Goal: Task Accomplishment & Management: Manage account settings

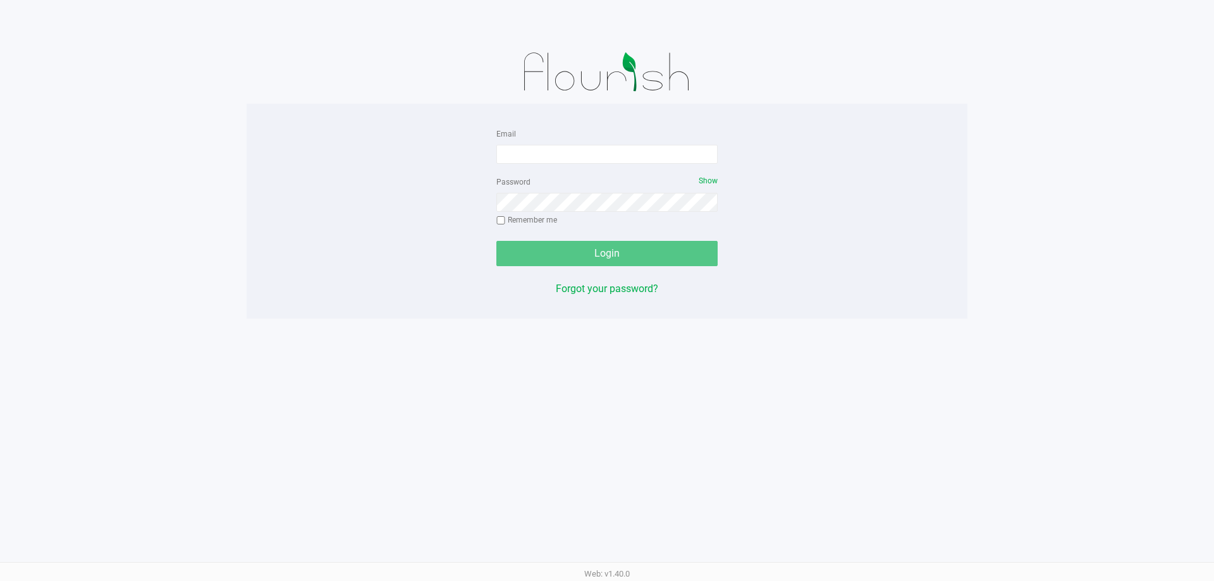
drag, startPoint x: 541, startPoint y: 132, endPoint x: 543, endPoint y: 142, distance: 9.7
click at [543, 142] on div "Email" at bounding box center [606, 145] width 221 height 38
click at [544, 157] on input "Email" at bounding box center [606, 154] width 221 height 19
type input "[EMAIL_ADDRESS][DOMAIN_NAME]"
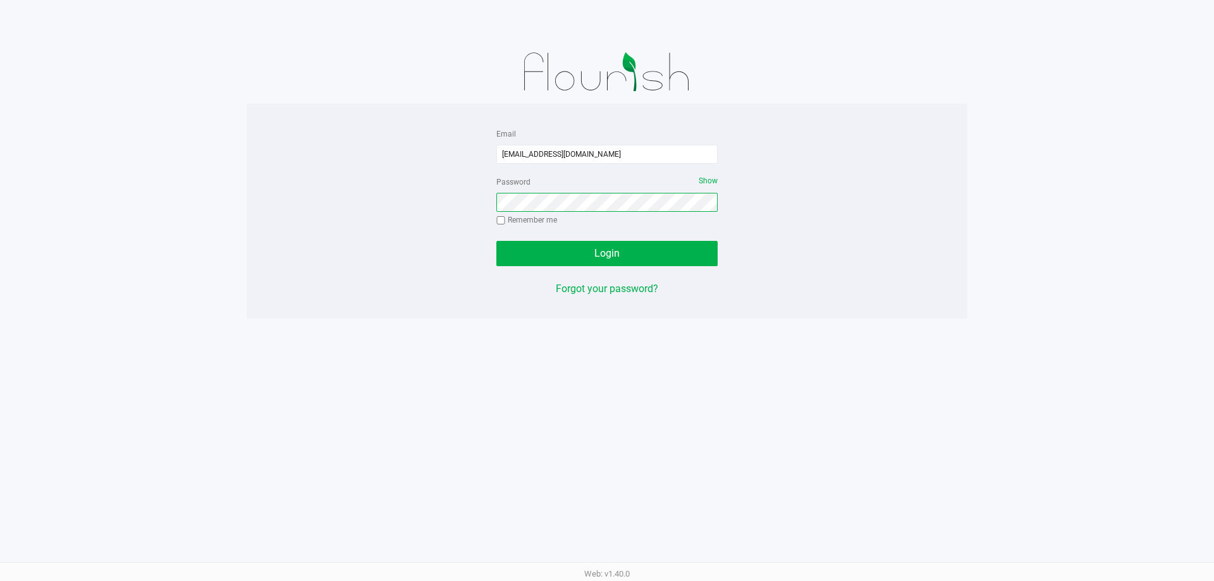
click at [496, 241] on button "Login" at bounding box center [606, 253] width 221 height 25
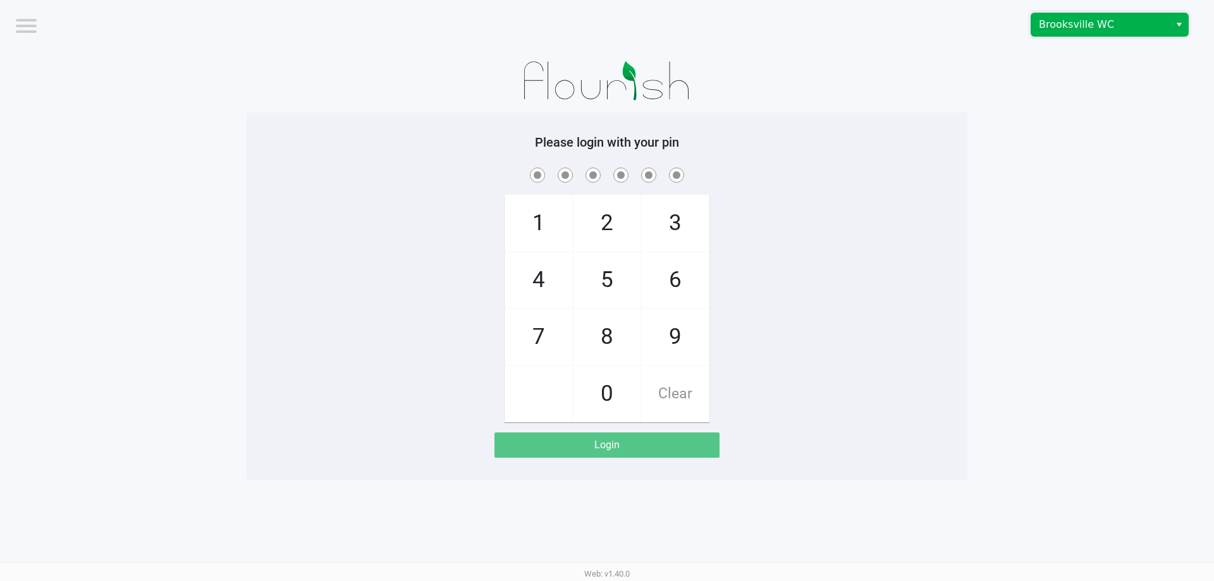
click at [1132, 16] on span "Brooksville WC" at bounding box center [1100, 24] width 138 height 23
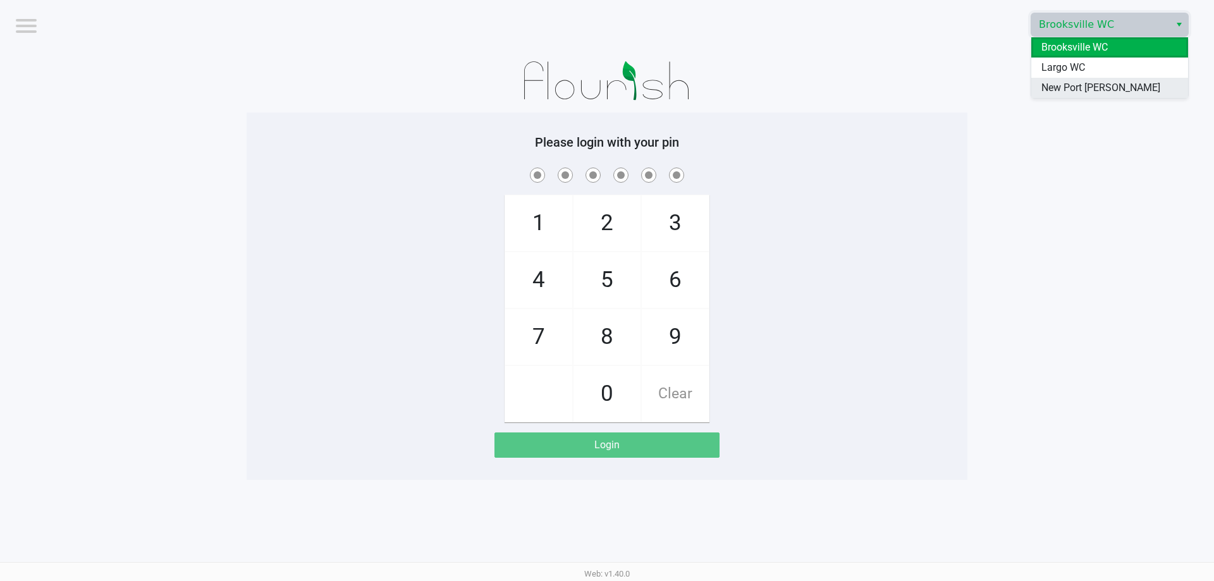
click at [1067, 89] on span "New Port [PERSON_NAME]" at bounding box center [1100, 87] width 119 height 15
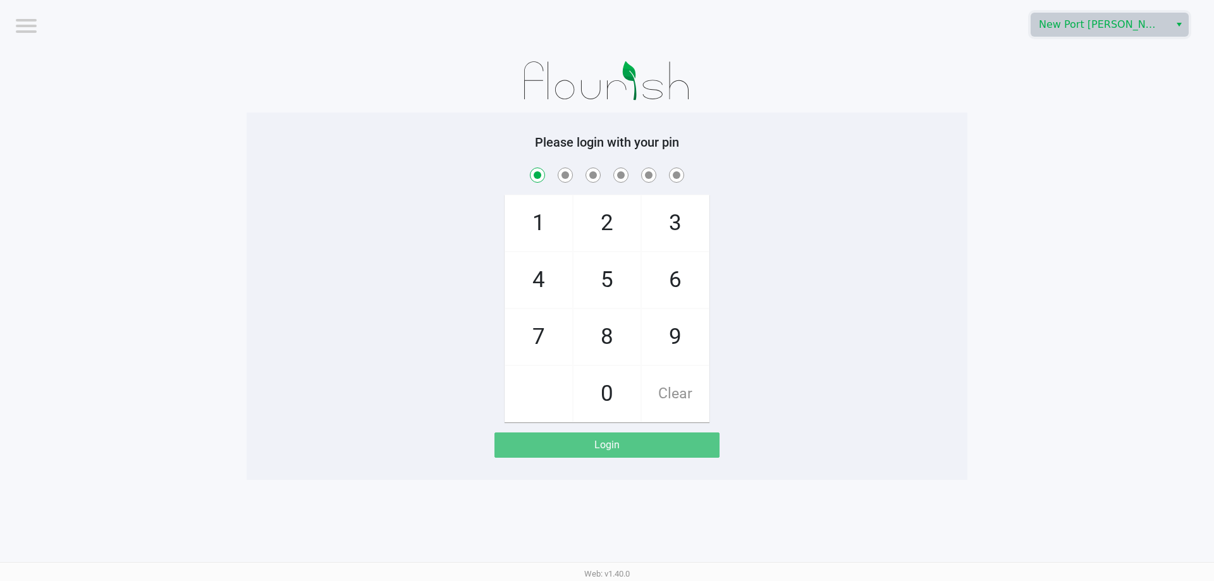
checkbox input "true"
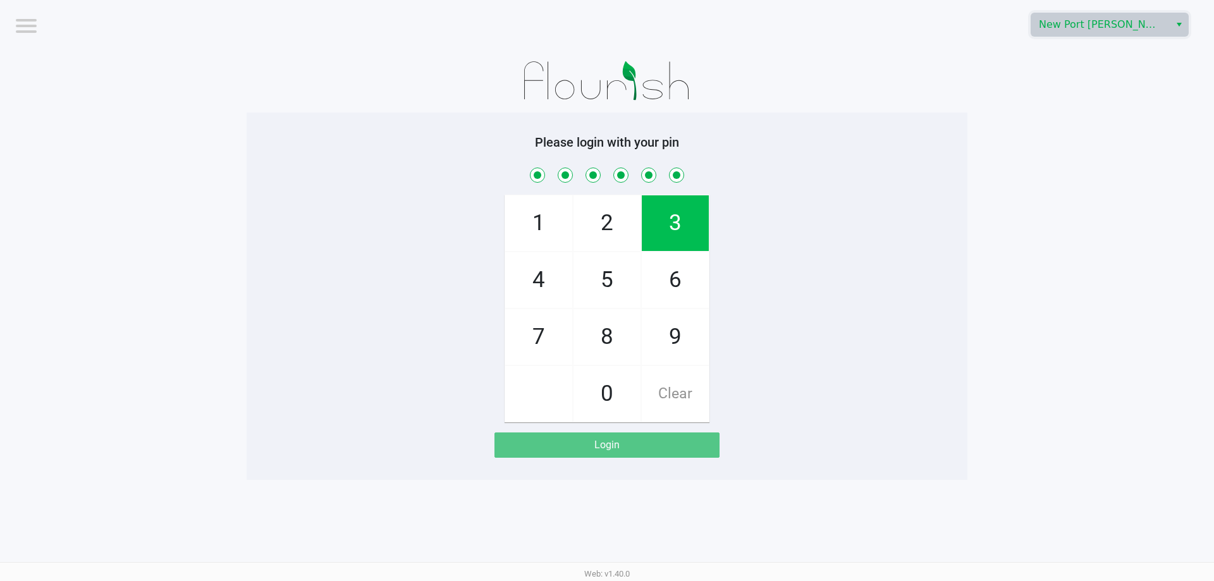
checkbox input "true"
checkbox input "false"
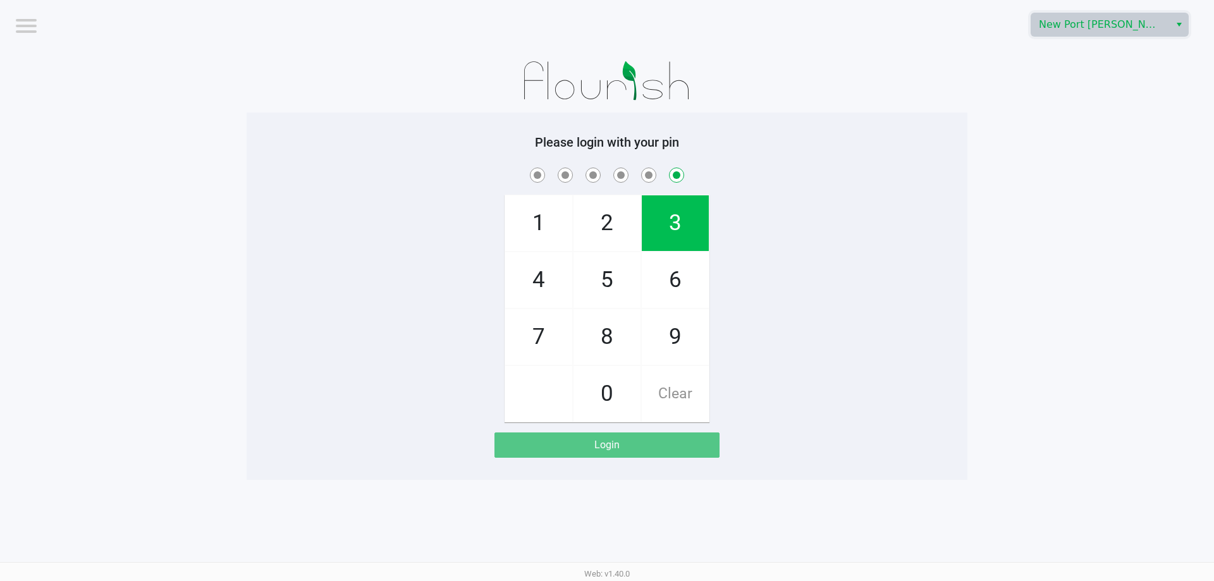
checkbox input "false"
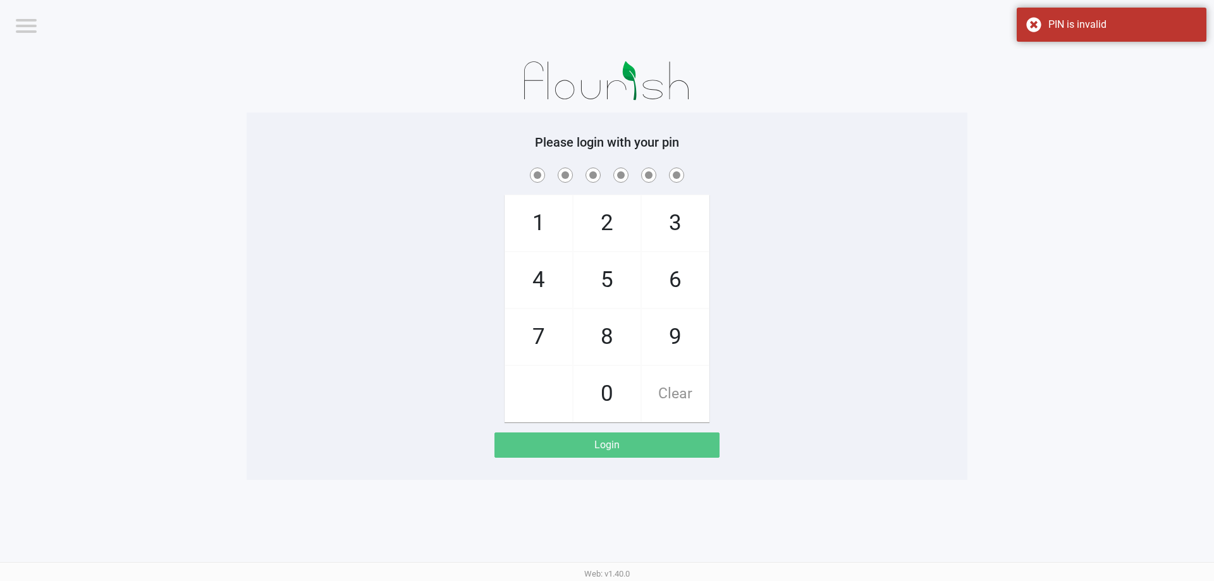
checkbox input "true"
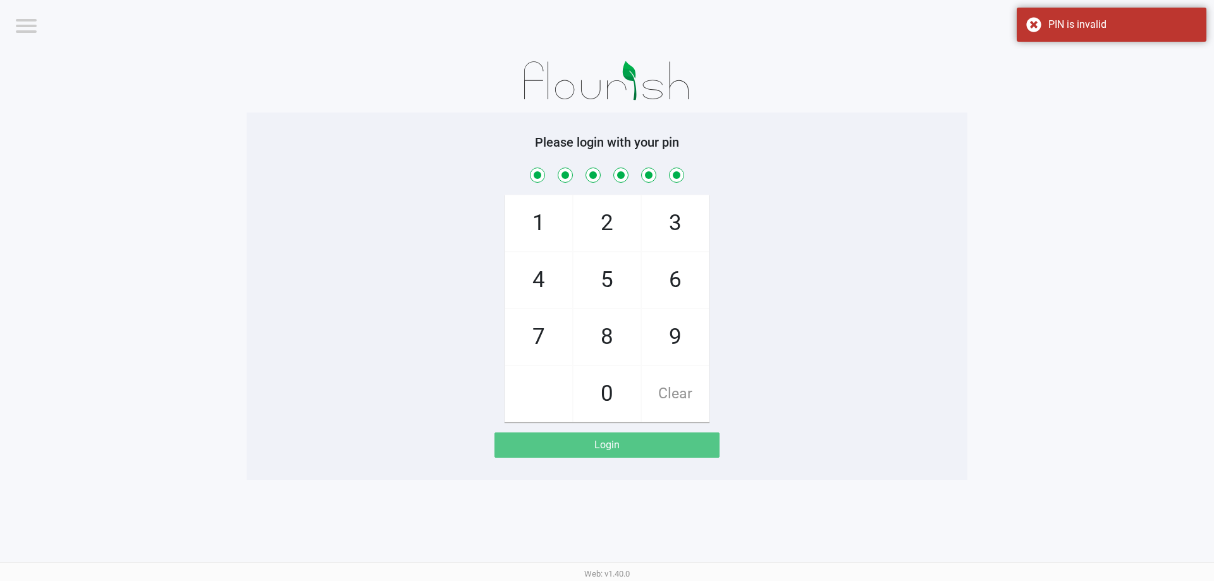
checkbox input "true"
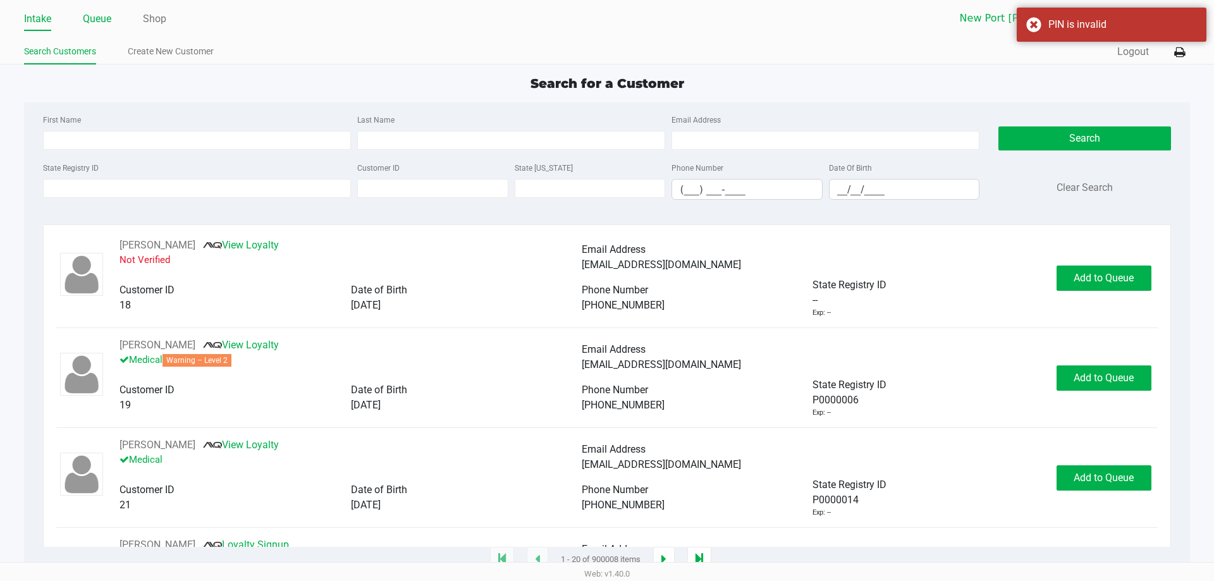
click at [103, 16] on link "Queue" at bounding box center [97, 19] width 28 height 18
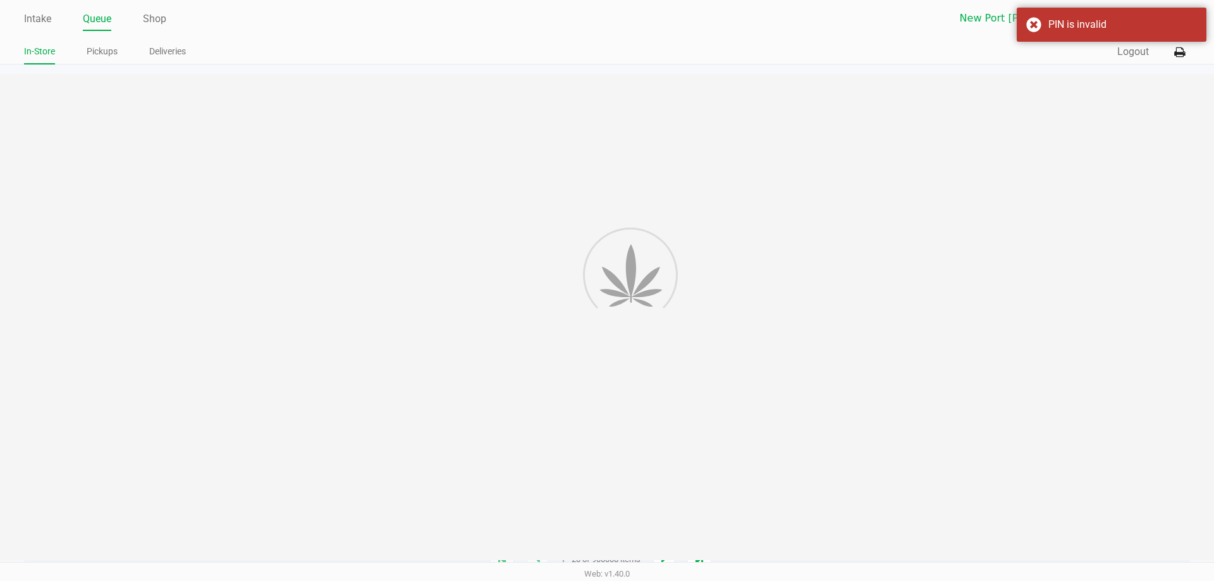
drag, startPoint x: 98, startPoint y: 39, endPoint x: 216, endPoint y: 78, distance: 124.2
click at [99, 59] on link "Pickups" at bounding box center [102, 52] width 31 height 16
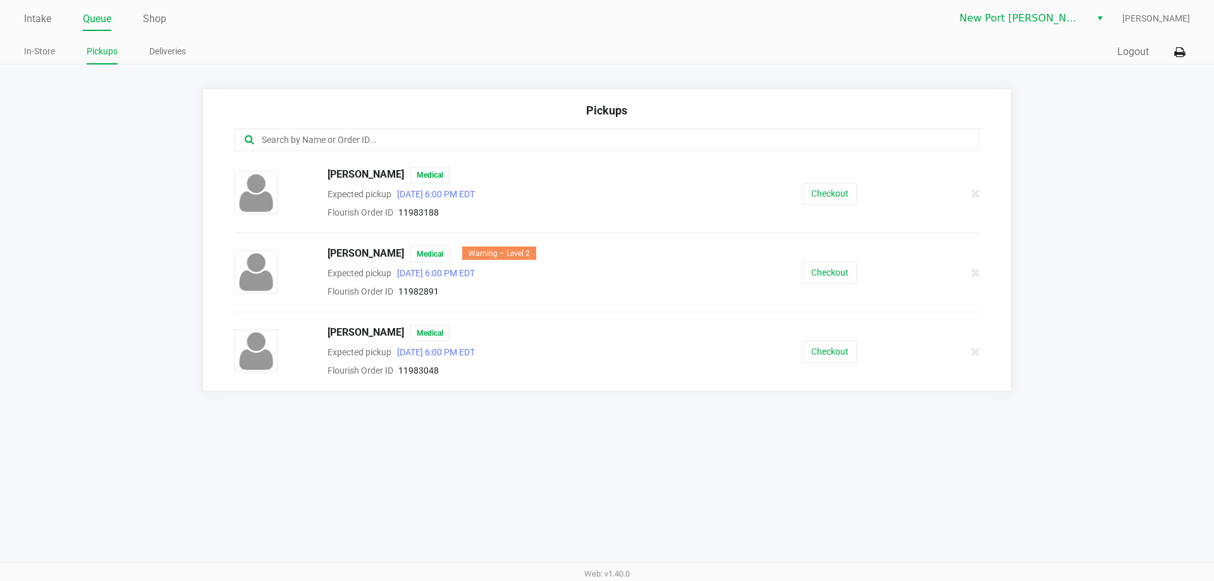
click at [412, 136] on input "text" at bounding box center [587, 140] width 652 height 15
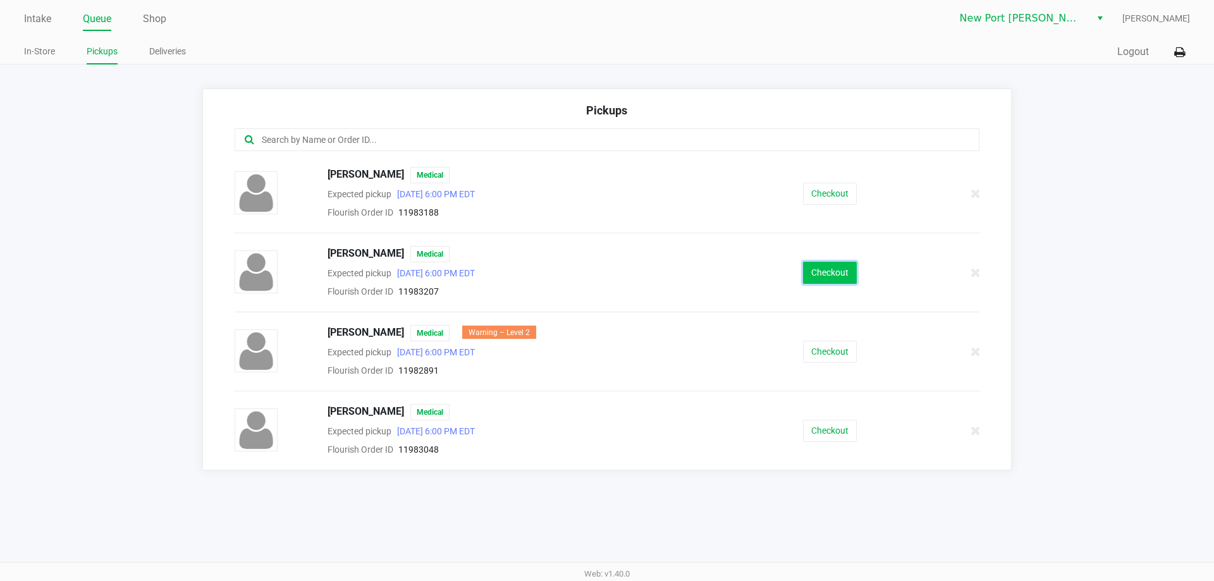
click at [816, 270] on button "Checkout" at bounding box center [830, 273] width 54 height 22
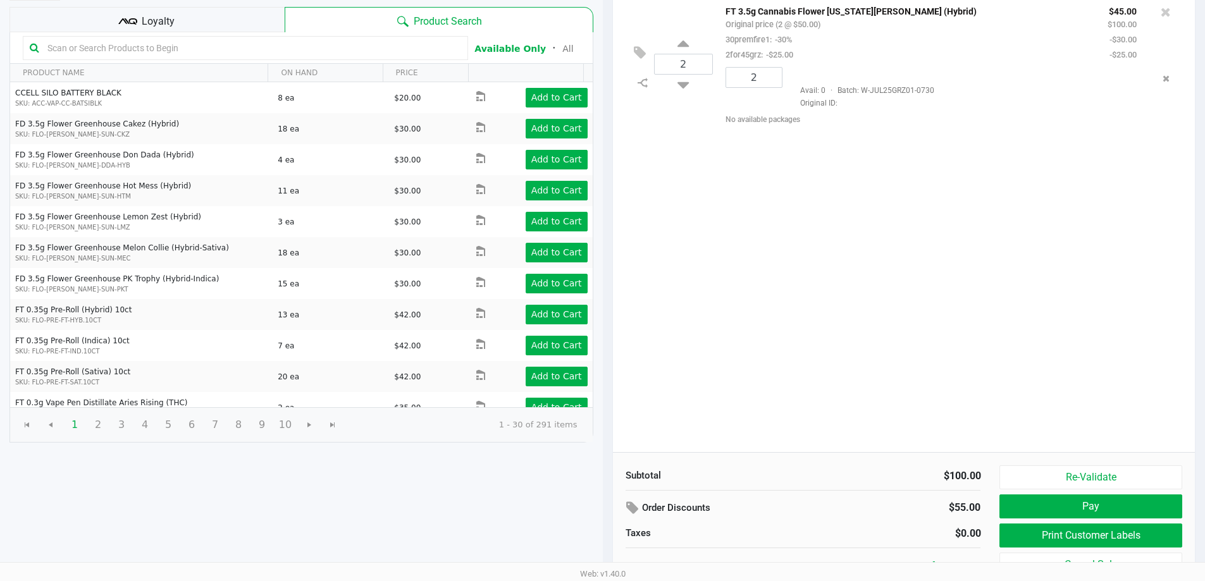
scroll to position [130, 0]
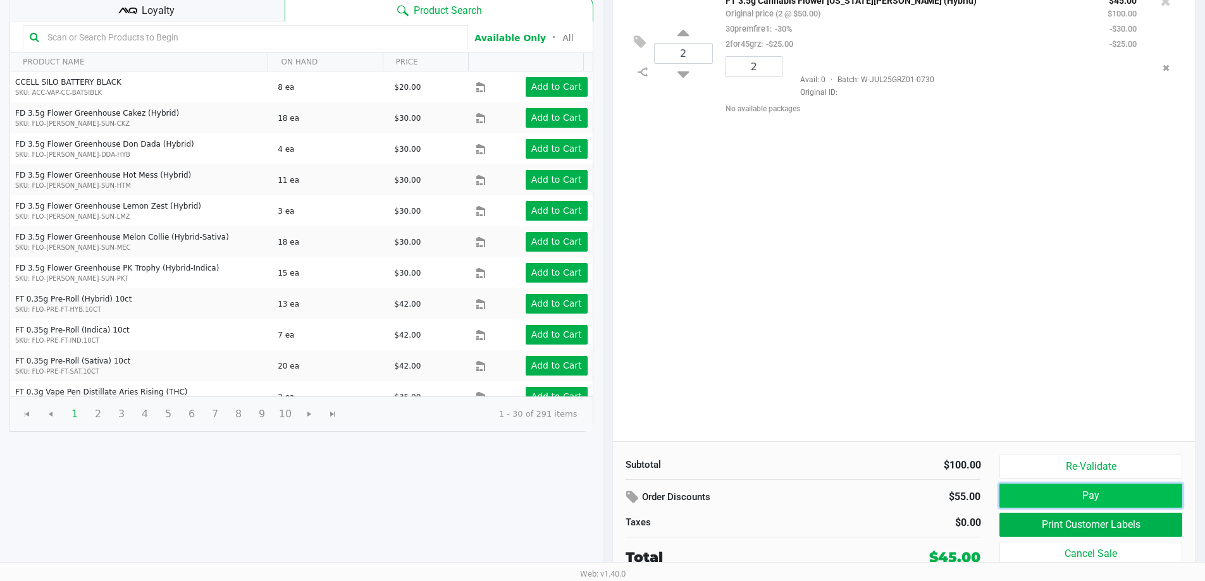
click at [1054, 494] on button "Pay" at bounding box center [1090, 496] width 182 height 24
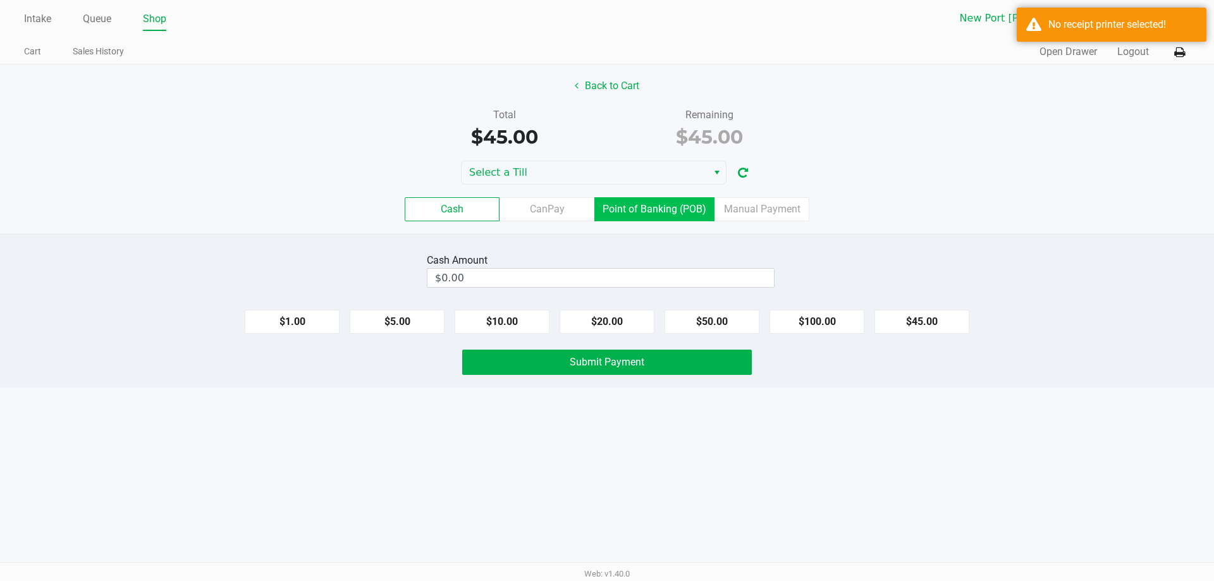
click at [680, 211] on label "Point of Banking (POB)" at bounding box center [654, 209] width 120 height 24
click at [0, 0] on 7 "Point of Banking (POB)" at bounding box center [0, 0] width 0 height 0
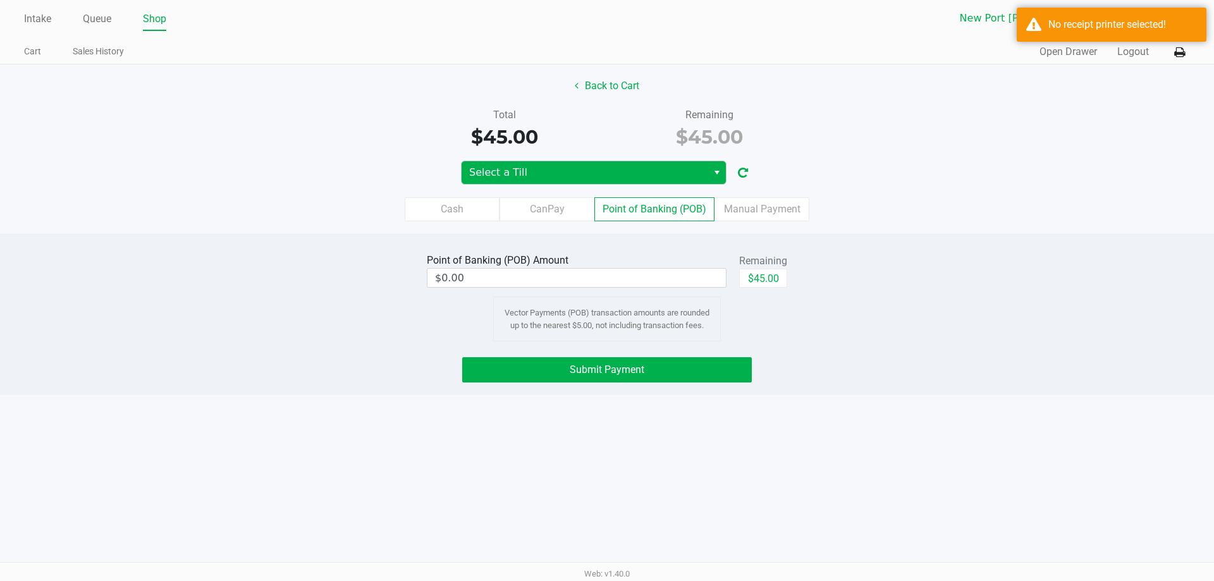
drag, startPoint x: 612, startPoint y: 153, endPoint x: 625, endPoint y: 176, distance: 26.6
click at [615, 157] on div "Back to Cart Total $45.00 Remaining $45.00 Select a Till Cash CanPay Point of B…" at bounding box center [607, 148] width 1214 height 169
click at [625, 176] on span "Select a Till" at bounding box center [584, 172] width 231 height 15
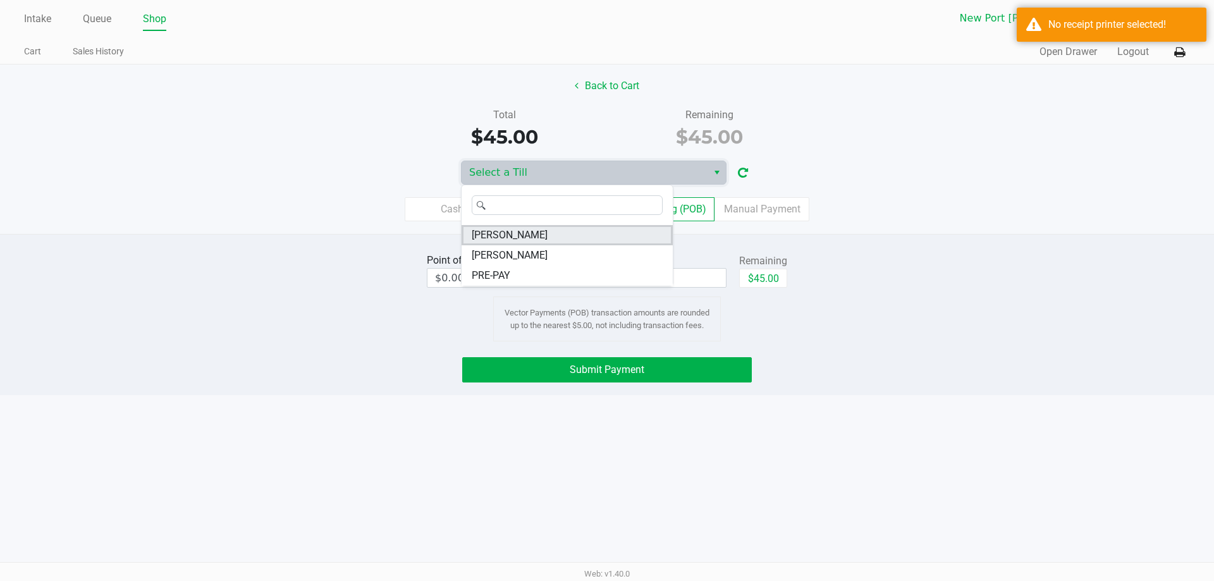
click at [512, 234] on span "[PERSON_NAME]" at bounding box center [510, 235] width 76 height 15
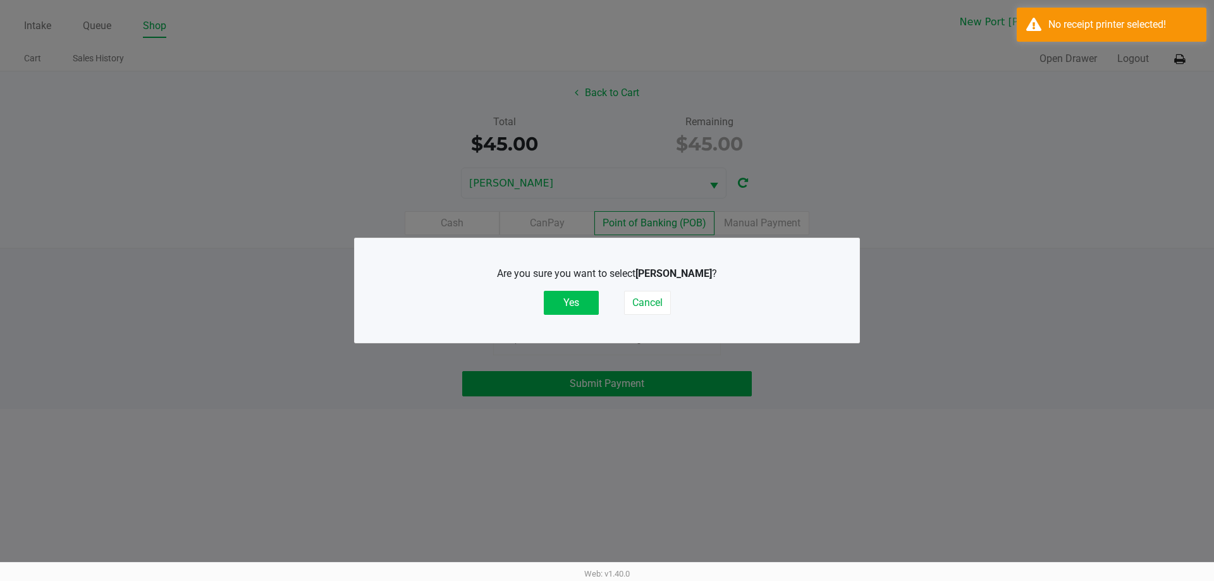
click at [577, 295] on button "Yes" at bounding box center [571, 303] width 55 height 24
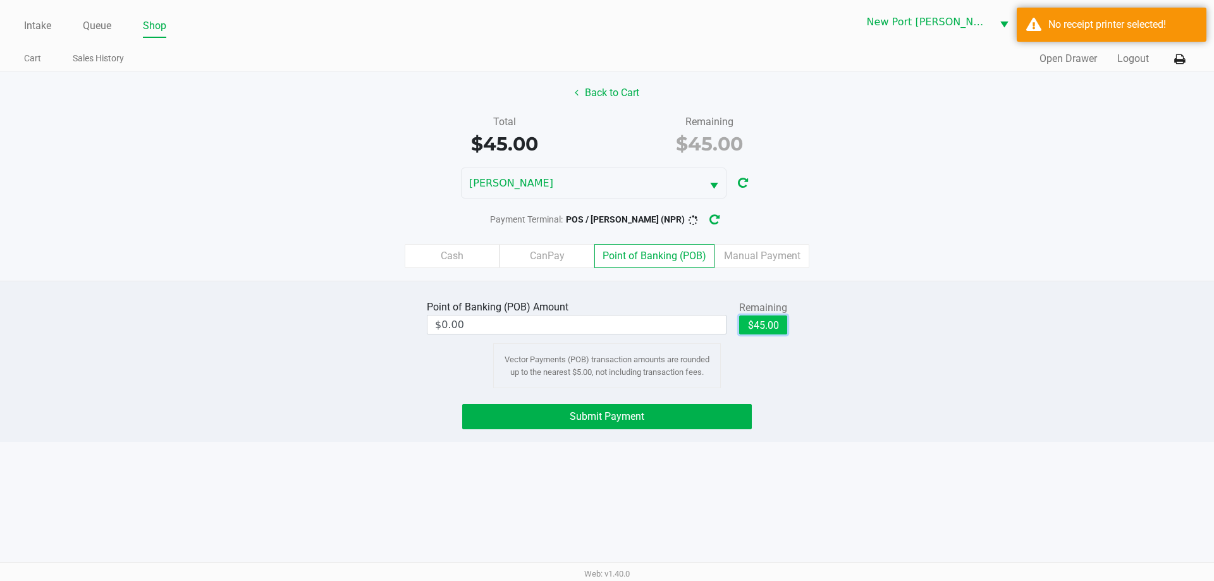
click at [770, 329] on button "$45.00" at bounding box center [763, 325] width 48 height 19
type input "$45.00"
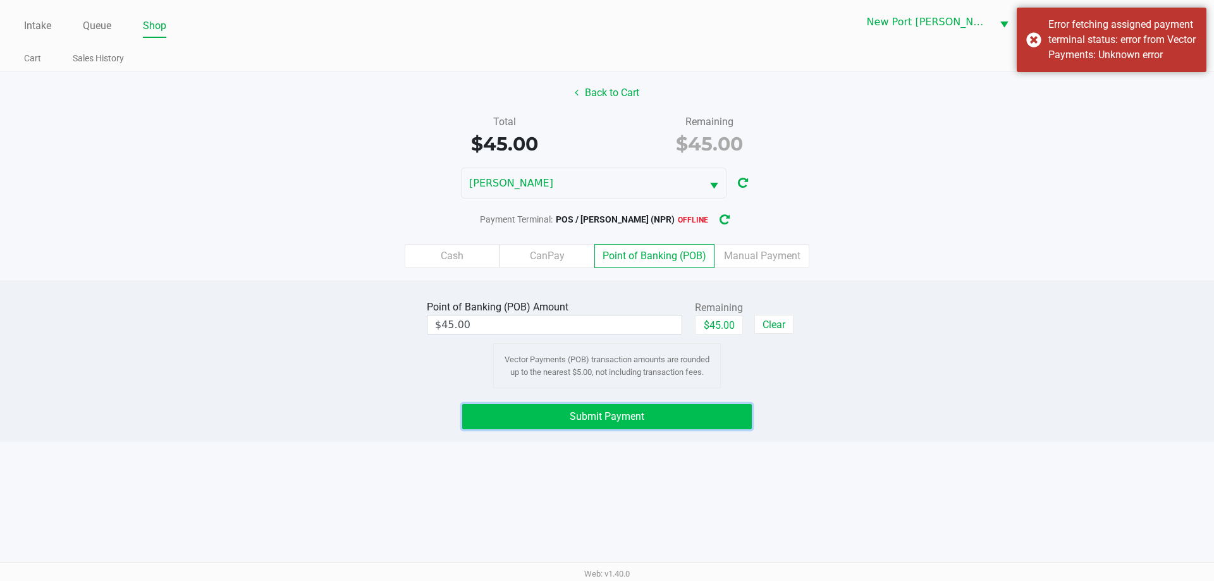
click at [666, 417] on button "Submit Payment" at bounding box center [607, 416] width 290 height 25
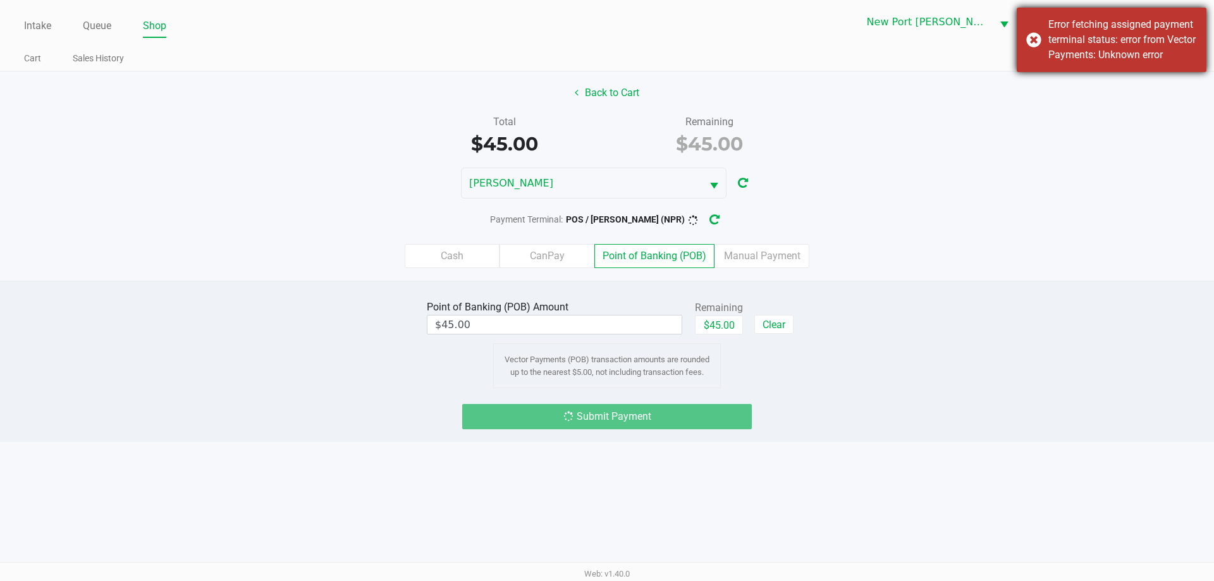
click at [1096, 59] on div "Error fetching assigned payment terminal status: error from Vector Payments: Un…" at bounding box center [1122, 40] width 149 height 46
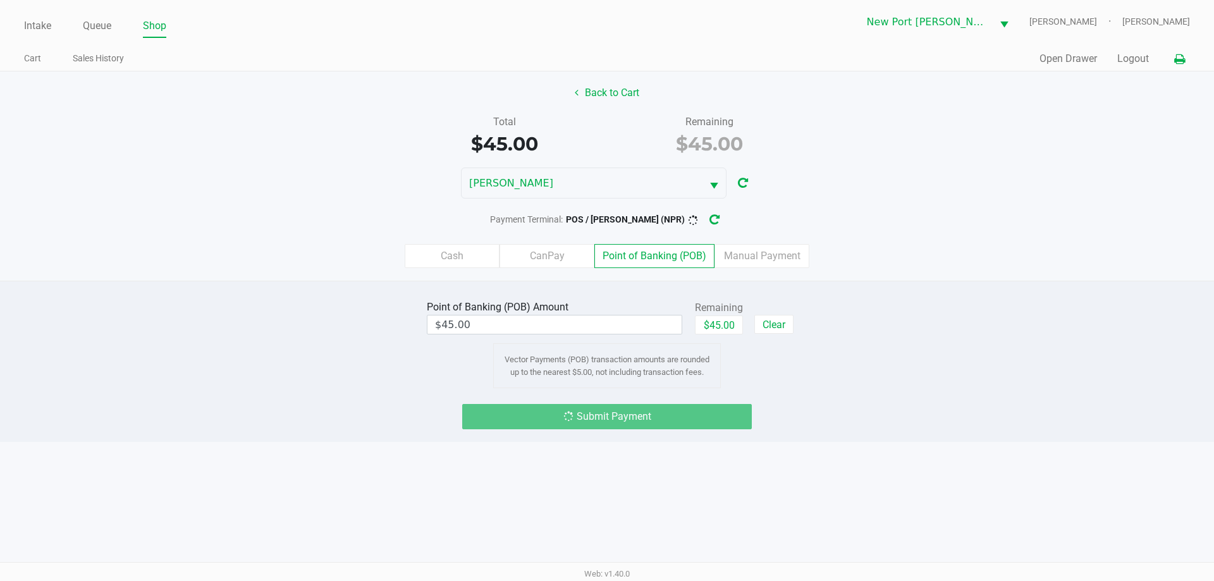
click at [1176, 61] on icon at bounding box center [1179, 59] width 11 height 9
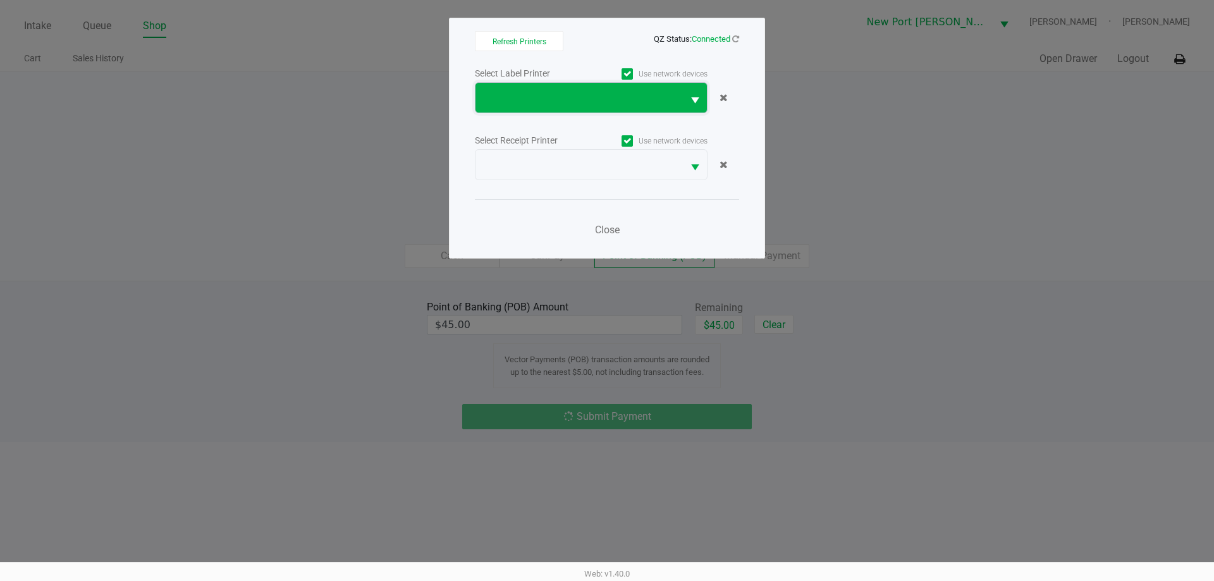
click at [631, 90] on span at bounding box center [579, 97] width 192 height 15
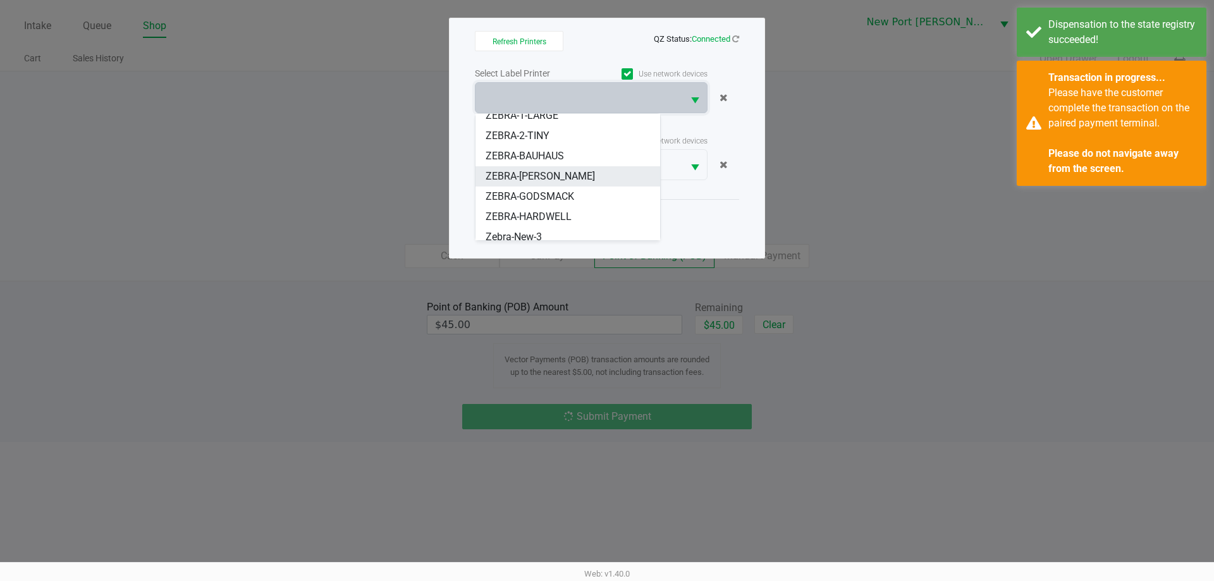
scroll to position [96, 0]
click at [517, 191] on span "ZEBRA-GODSMACK" at bounding box center [530, 189] width 89 height 15
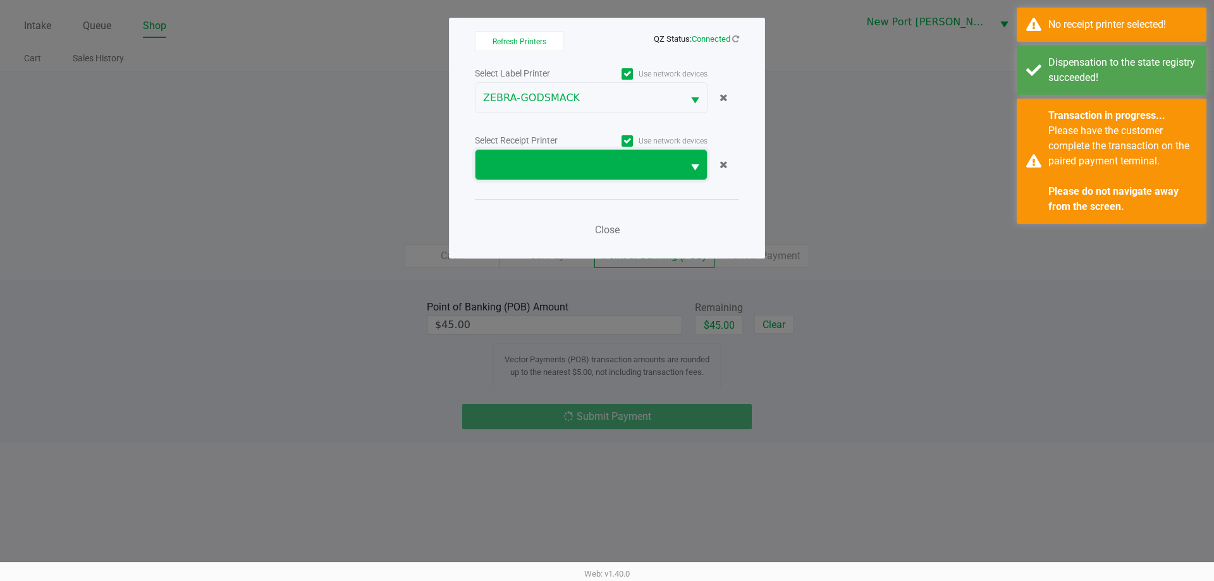
click at [591, 171] on span at bounding box center [579, 164] width 192 height 15
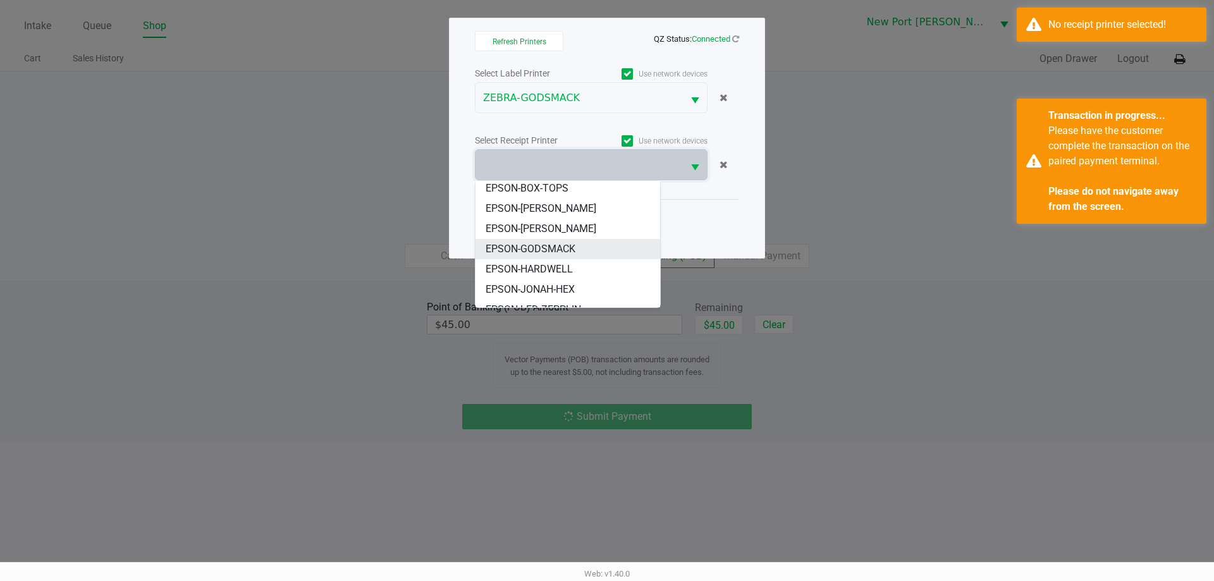
scroll to position [35, 0]
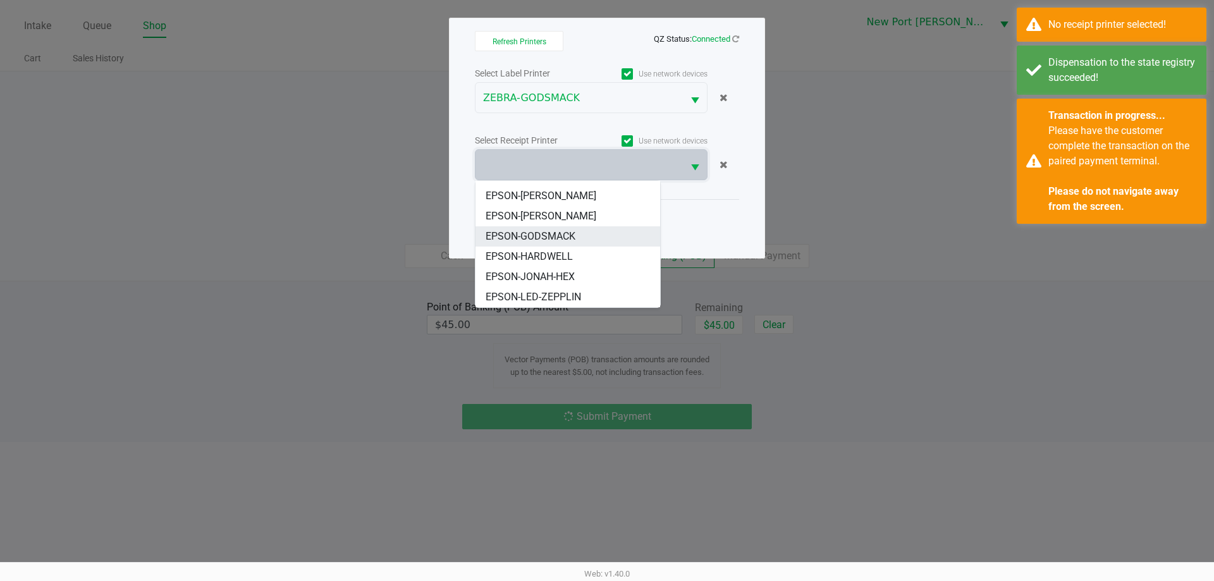
click at [556, 234] on span "EPSON-GODSMACK" at bounding box center [531, 236] width 90 height 15
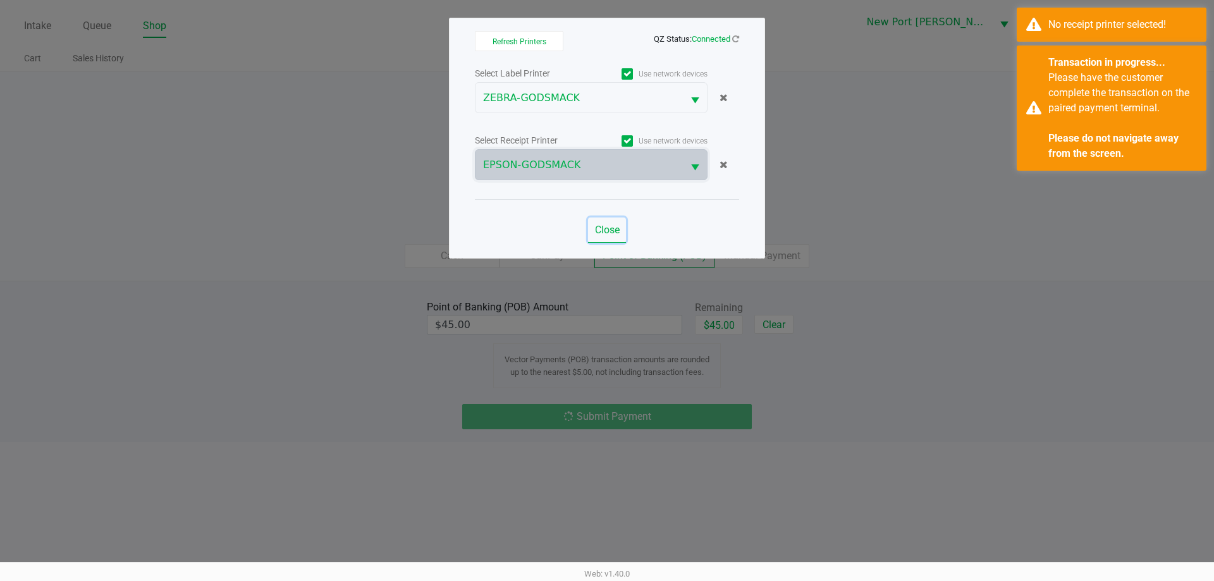
click at [598, 227] on span "Close" at bounding box center [607, 230] width 25 height 12
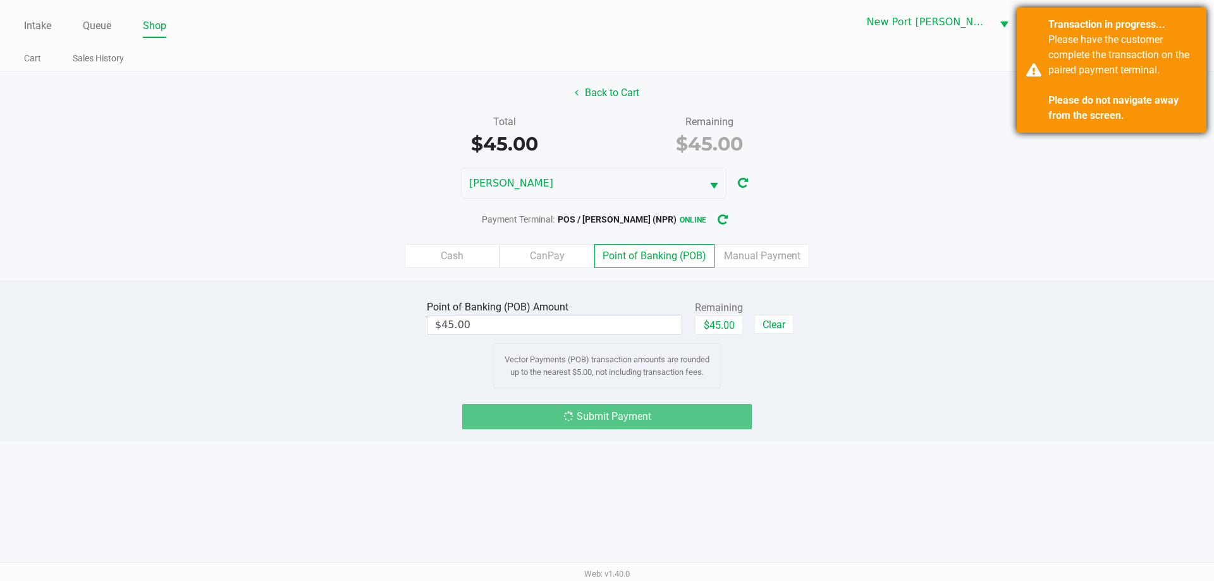
click at [1088, 90] on div "Please have the customer complete the transaction on the paired payment termina…" at bounding box center [1122, 77] width 149 height 91
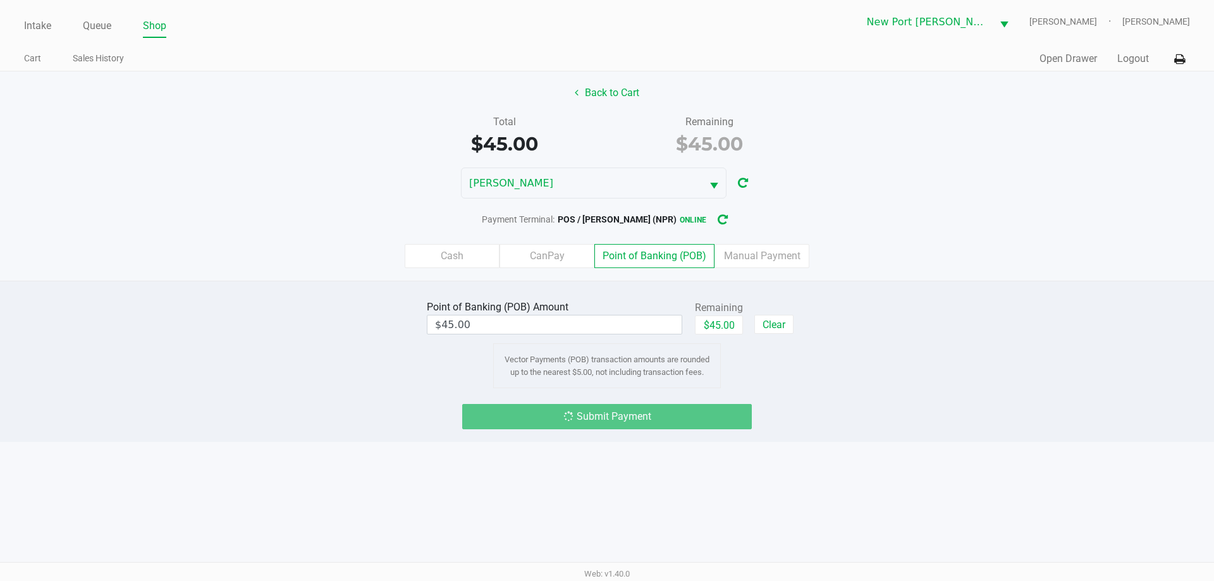
drag, startPoint x: 467, startPoint y: 476, endPoint x: 195, endPoint y: 391, distance: 284.8
click at [196, 394] on div "Intake Queue Shop New Port [PERSON_NAME] [PERSON_NAME] [PERSON_NAME] Cart Sales…" at bounding box center [607, 290] width 1214 height 581
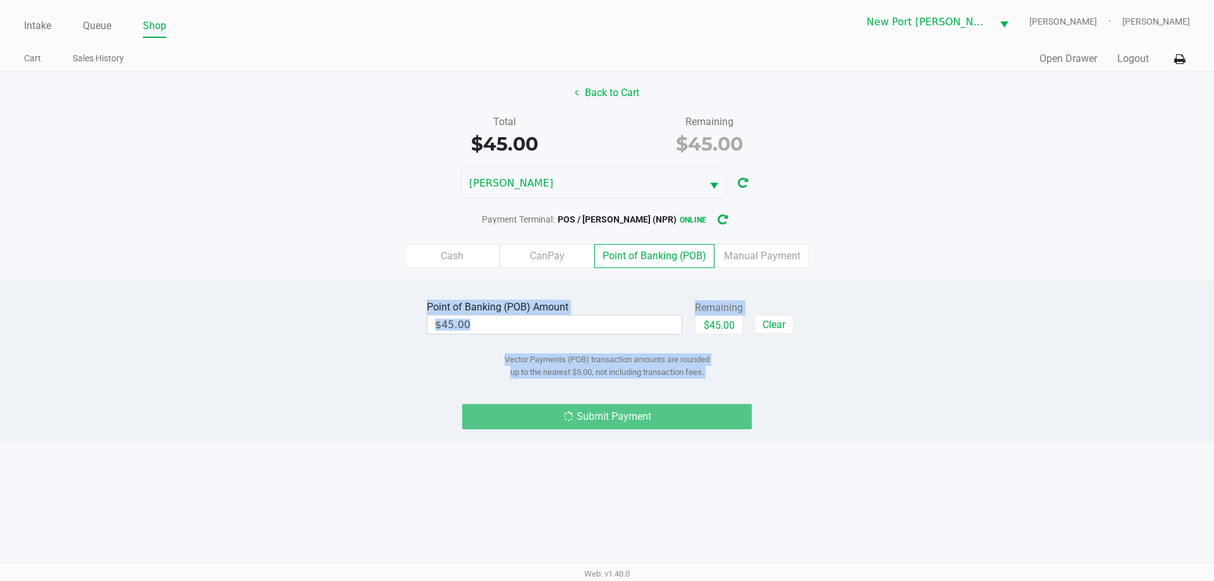
drag, startPoint x: 191, startPoint y: 233, endPoint x: 552, endPoint y: 478, distance: 436.5
click at [552, 478] on div "Intake Queue Shop New Port [PERSON_NAME] [PERSON_NAME] [PERSON_NAME] Cart Sales…" at bounding box center [607, 290] width 1214 height 581
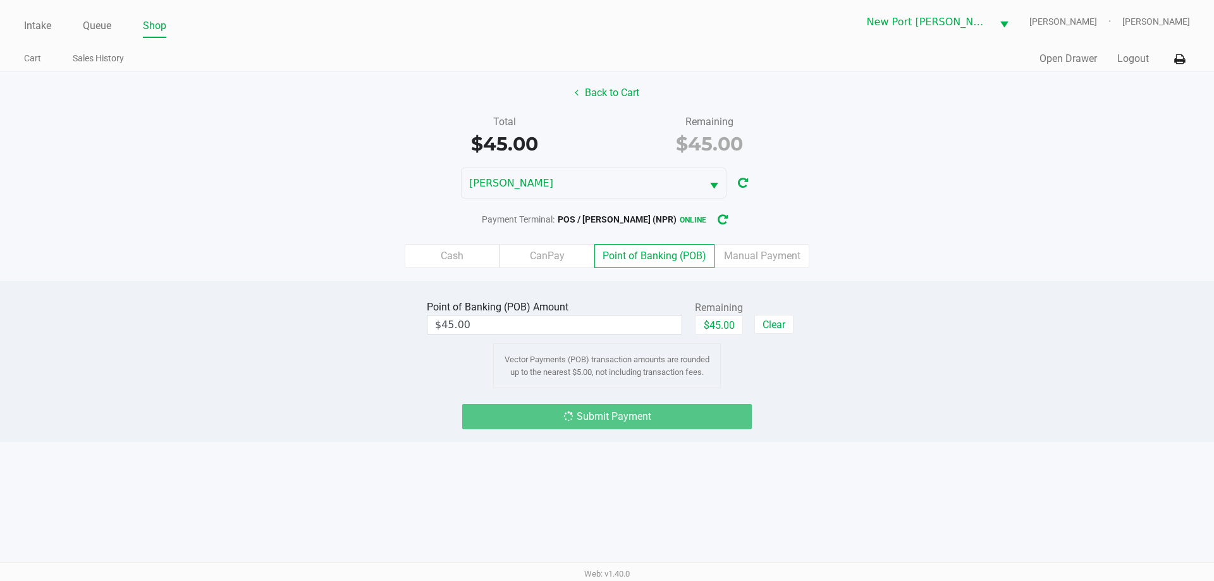
click at [159, 226] on div "Payment Terminal: POS / [PERSON_NAME] (NPR) online" at bounding box center [607, 219] width 1214 height 23
click at [262, 262] on div "Cash CanPay Point of Banking (POB) Manual Payment" at bounding box center [607, 256] width 1214 height 24
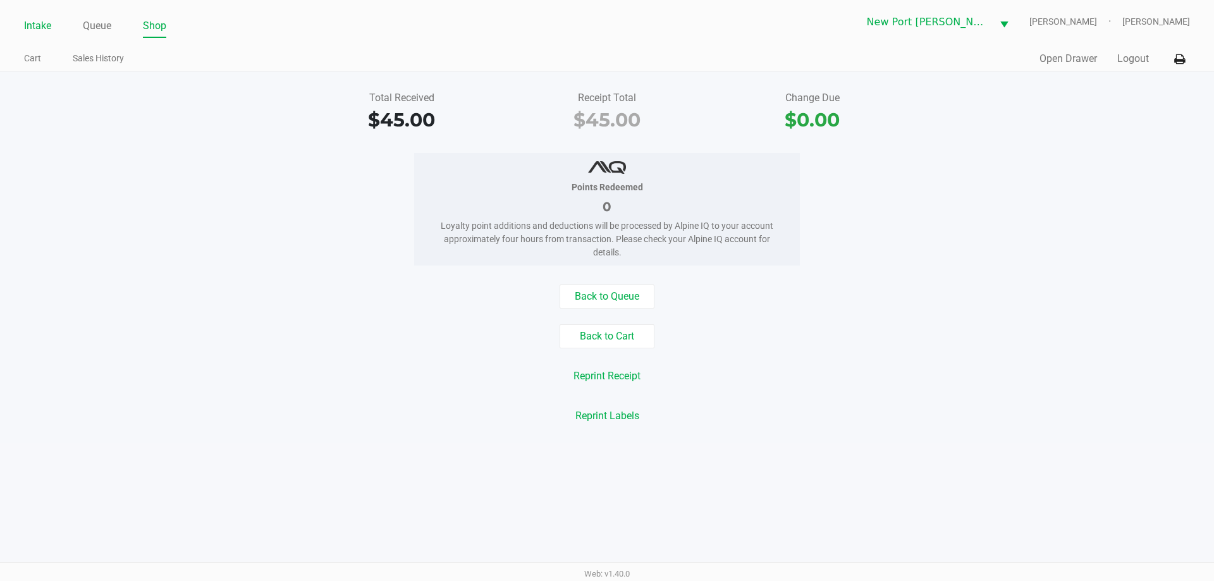
drag, startPoint x: 43, startPoint y: 22, endPoint x: 49, endPoint y: 39, distance: 17.6
click at [42, 21] on link "Intake" at bounding box center [37, 26] width 27 height 18
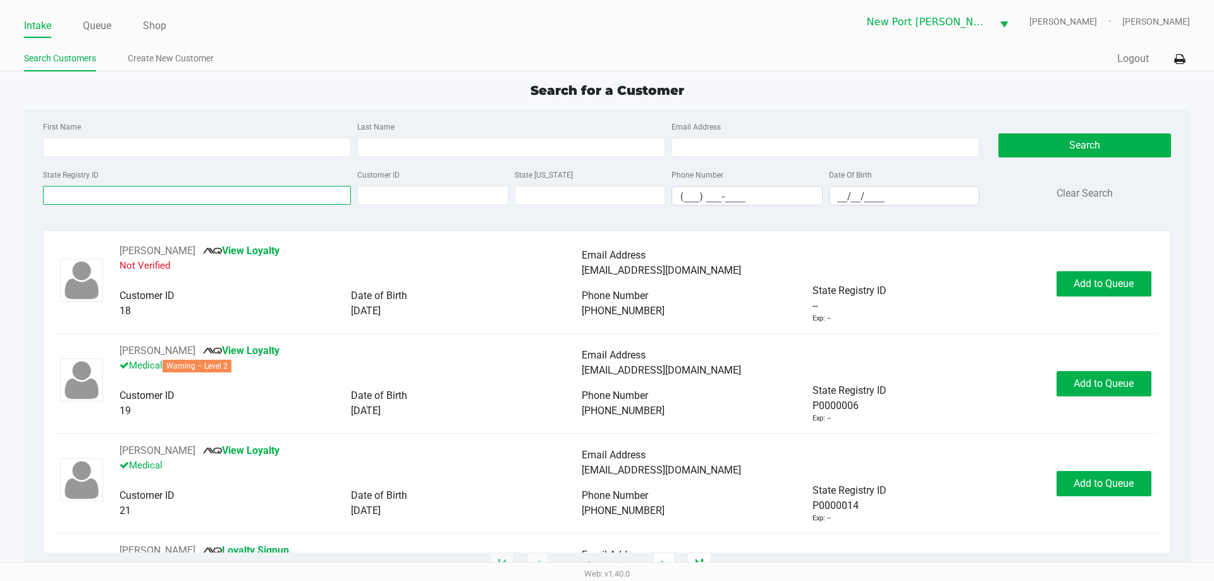
click at [114, 199] on input "State Registry ID" at bounding box center [197, 195] width 308 height 19
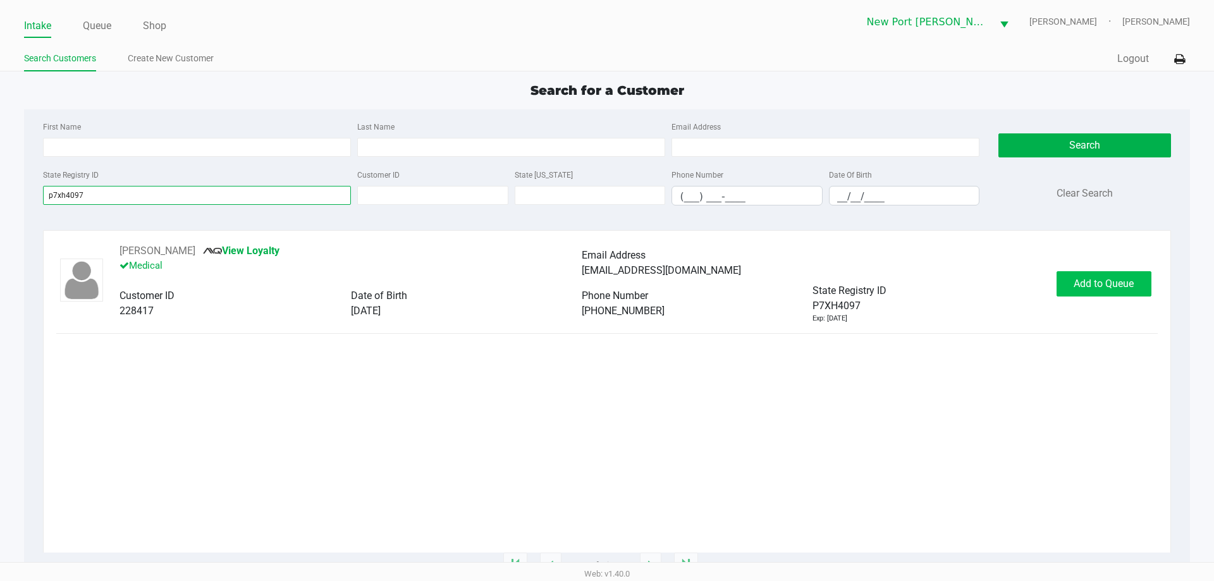
type input "p7xh4097"
click at [1103, 288] on span "Add to Queue" at bounding box center [1104, 284] width 60 height 12
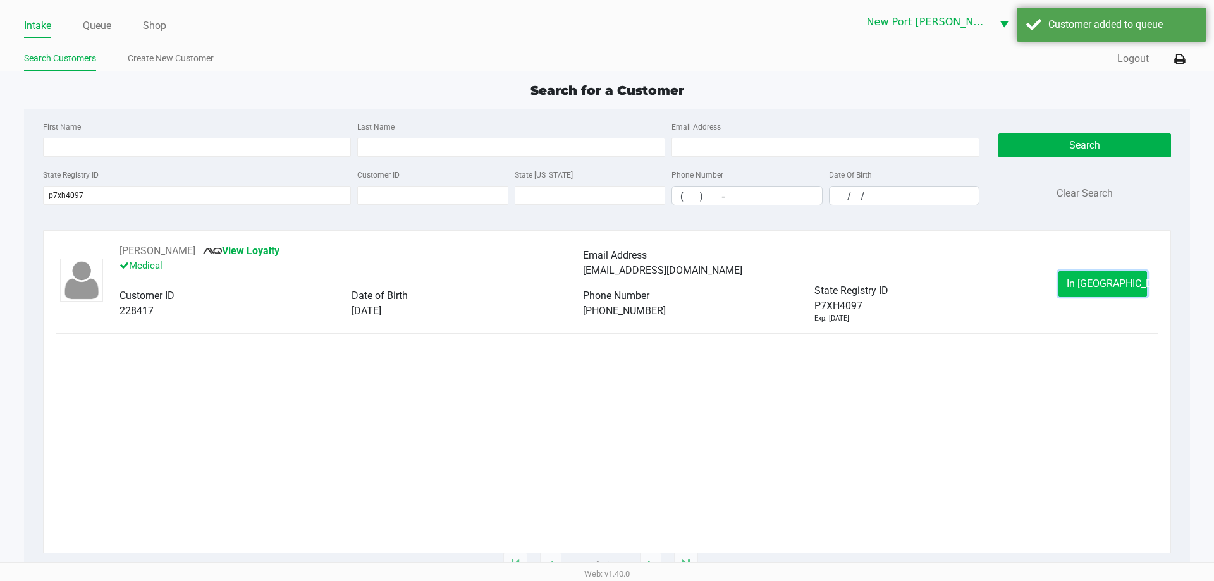
click at [1110, 288] on span "In [GEOGRAPHIC_DATA]" at bounding box center [1120, 284] width 106 height 12
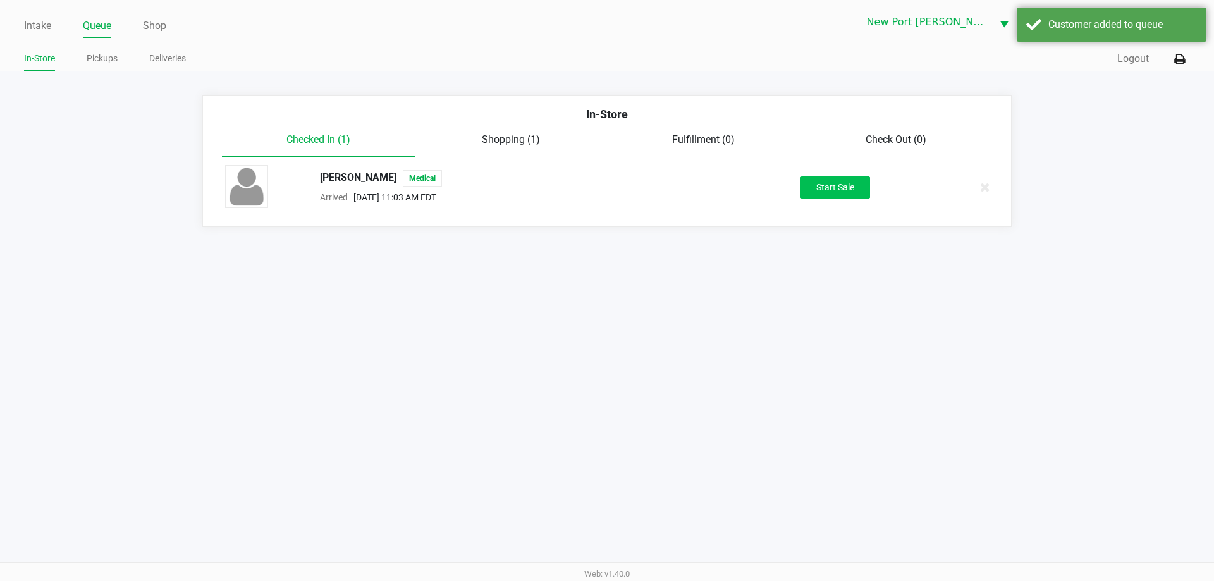
drag, startPoint x: 799, startPoint y: 193, endPoint x: 810, endPoint y: 192, distance: 10.8
click at [802, 194] on div "Start Sale" at bounding box center [834, 187] width 195 height 22
click at [813, 192] on button "Start Sale" at bounding box center [836, 187] width 70 height 22
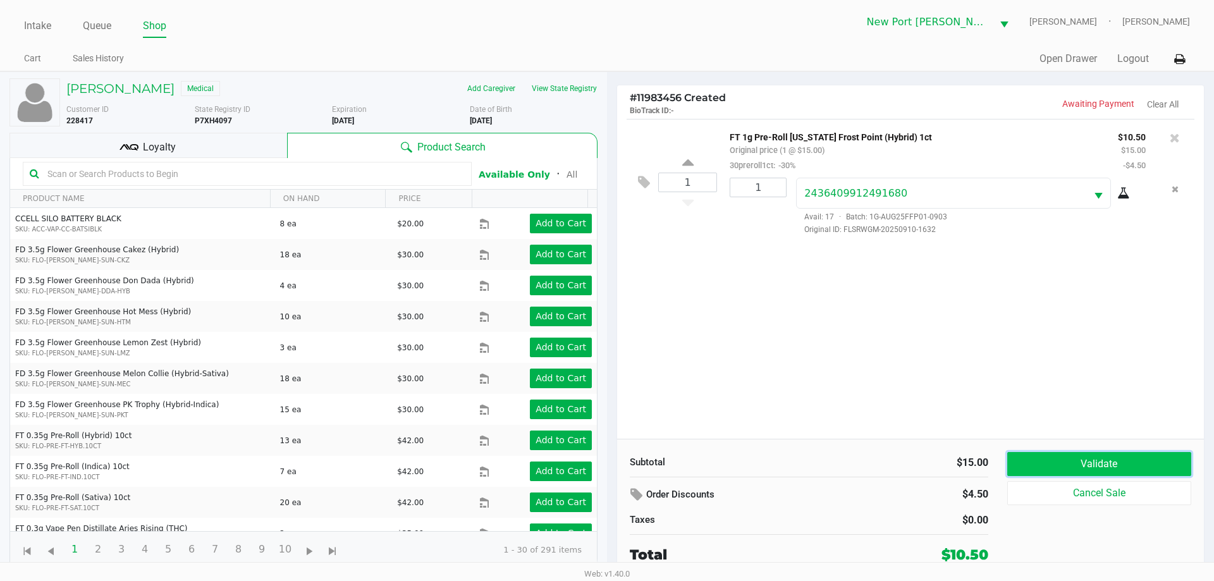
click at [1102, 454] on button "Validate" at bounding box center [1099, 464] width 184 height 24
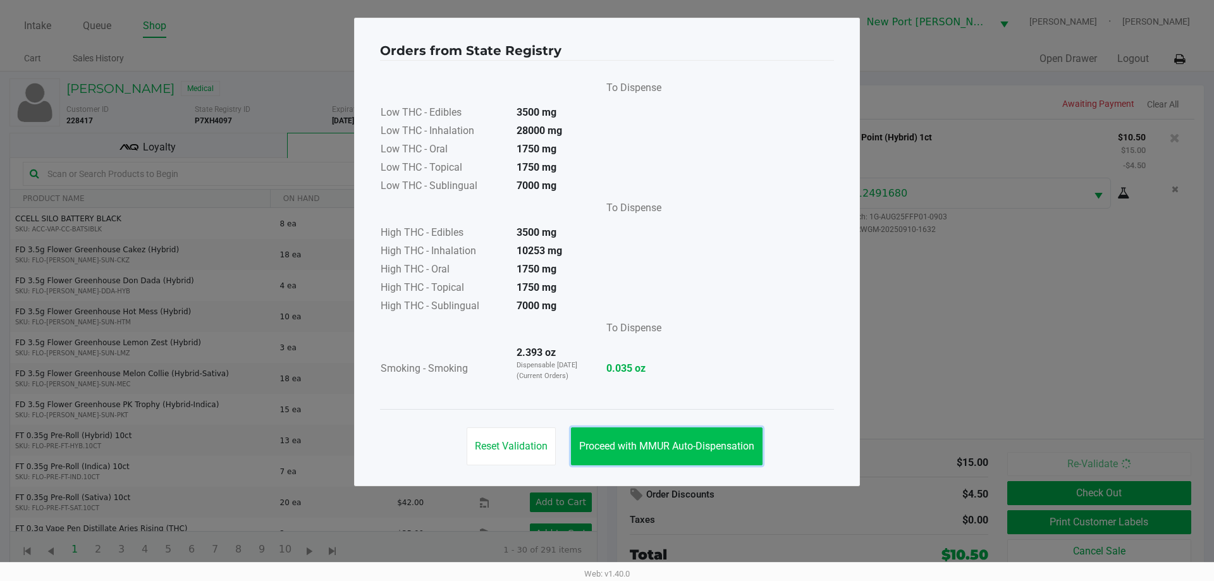
click at [622, 438] on button "Proceed with MMUR Auto-Dispensation" at bounding box center [667, 446] width 192 height 38
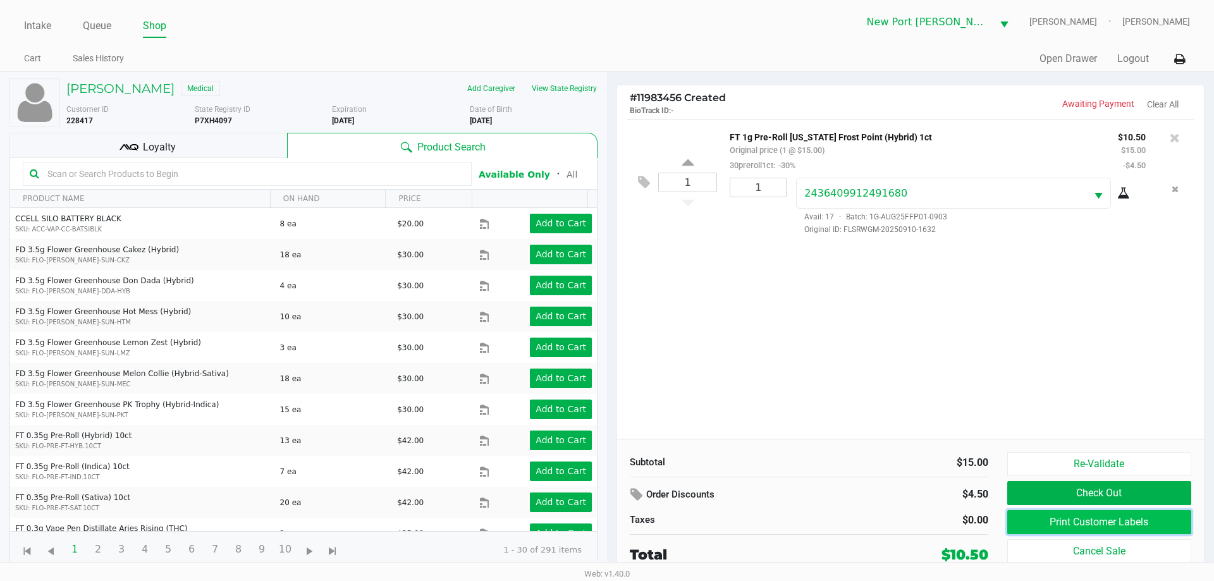
click at [1065, 521] on button "Print Customer Labels" at bounding box center [1099, 522] width 184 height 24
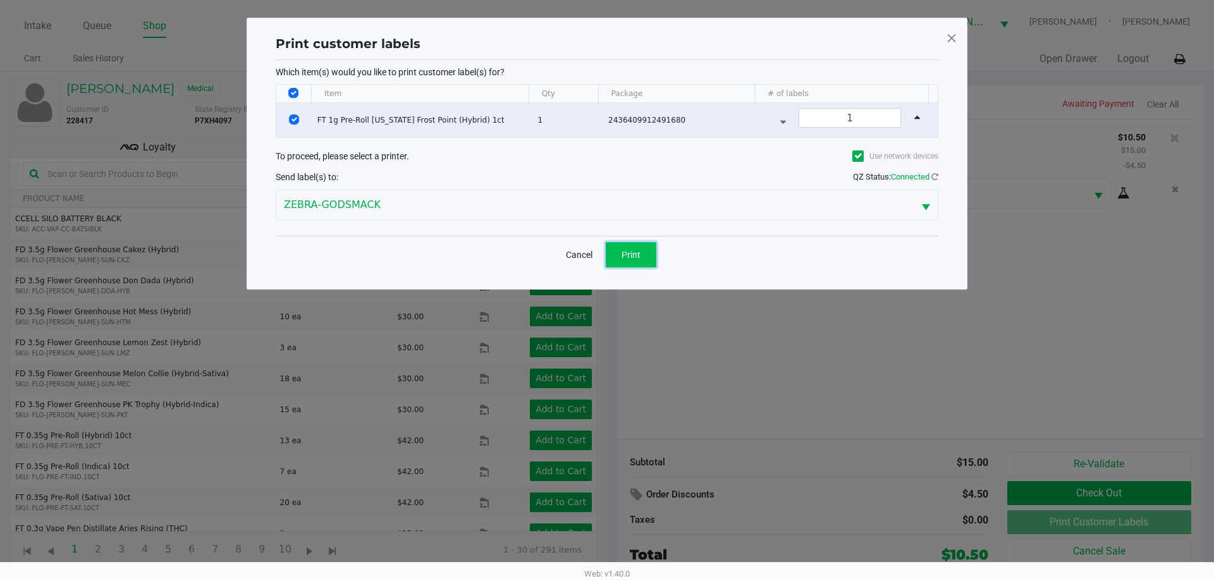
click at [627, 252] on span "Print" at bounding box center [631, 255] width 19 height 10
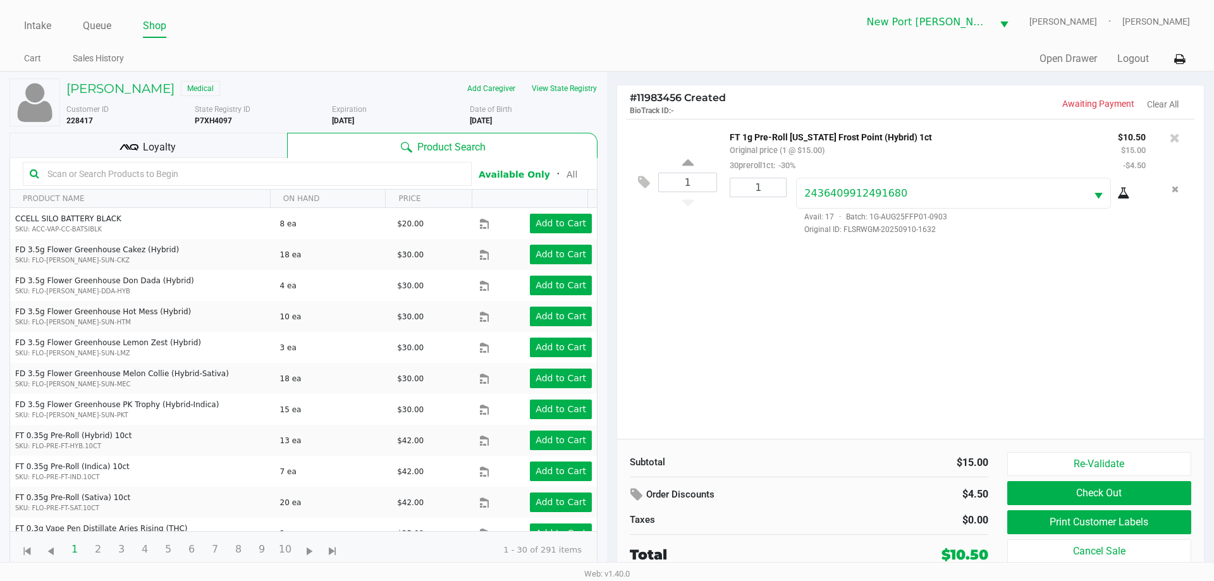
click at [1102, 500] on button "Check Out" at bounding box center [1099, 493] width 184 height 24
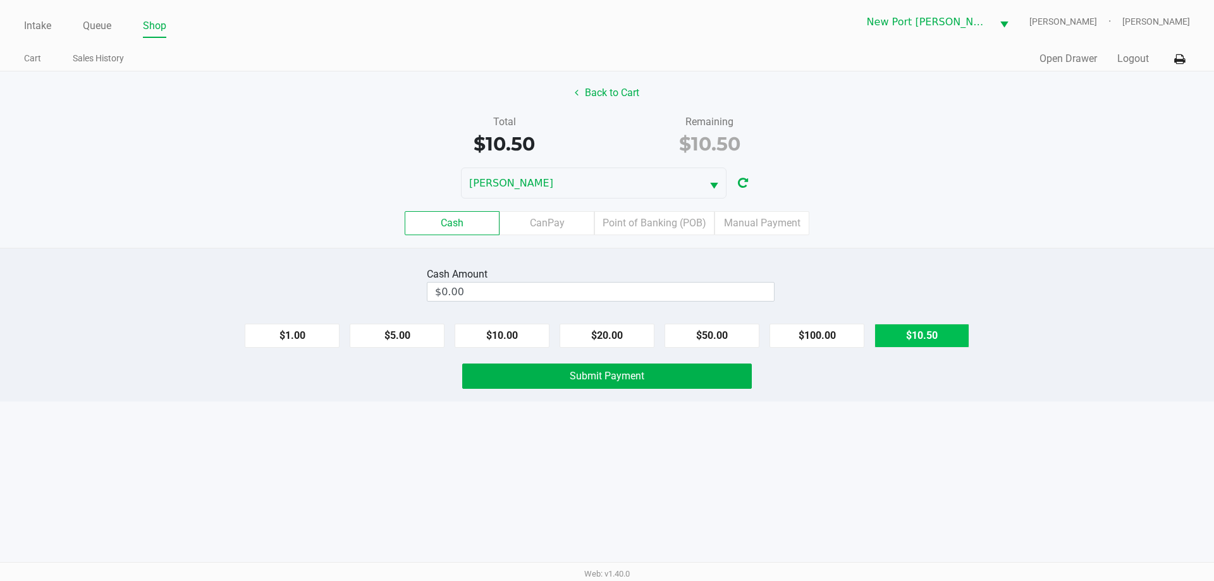
click at [904, 337] on button "$10.50" at bounding box center [922, 336] width 95 height 24
type input "$10.50"
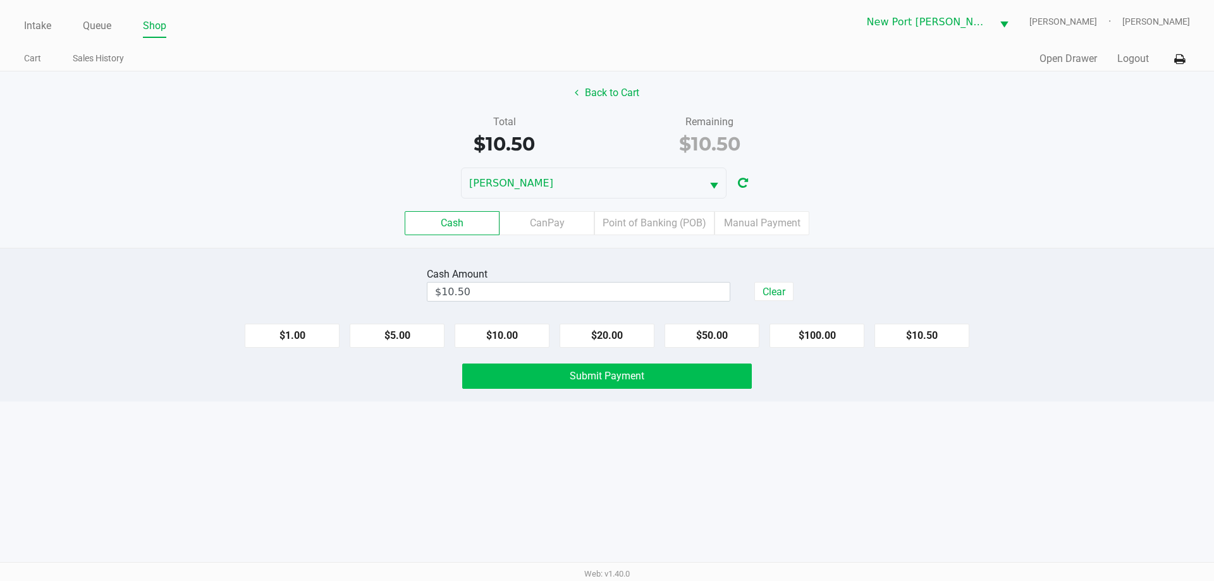
click at [637, 365] on button "Submit Payment" at bounding box center [607, 376] width 290 height 25
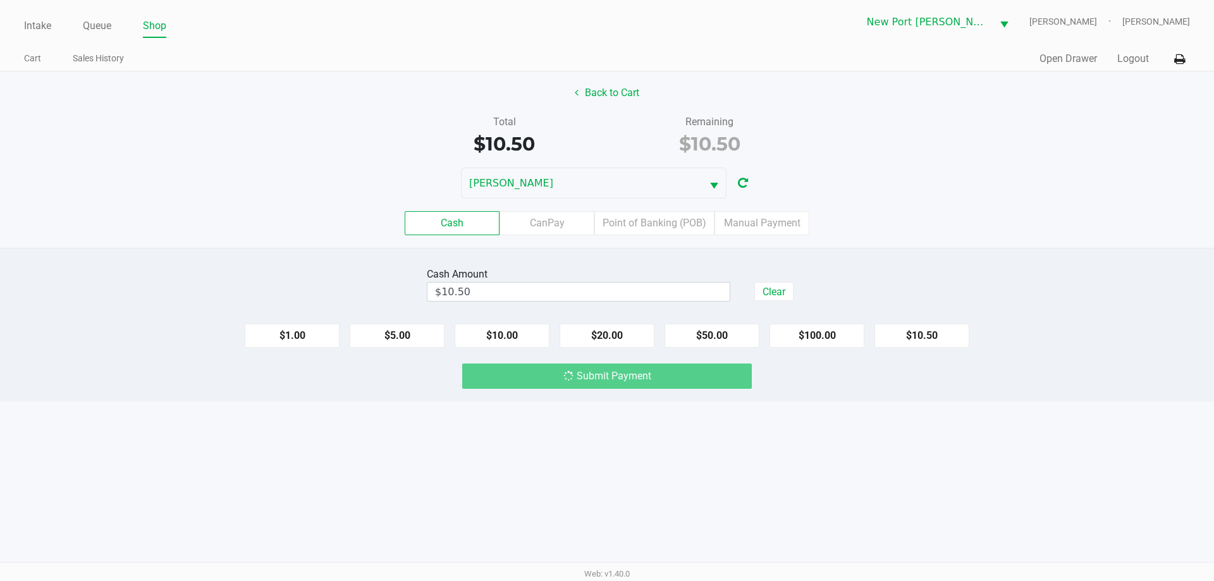
click at [637, 370] on div "Submit Payment" at bounding box center [607, 376] width 290 height 25
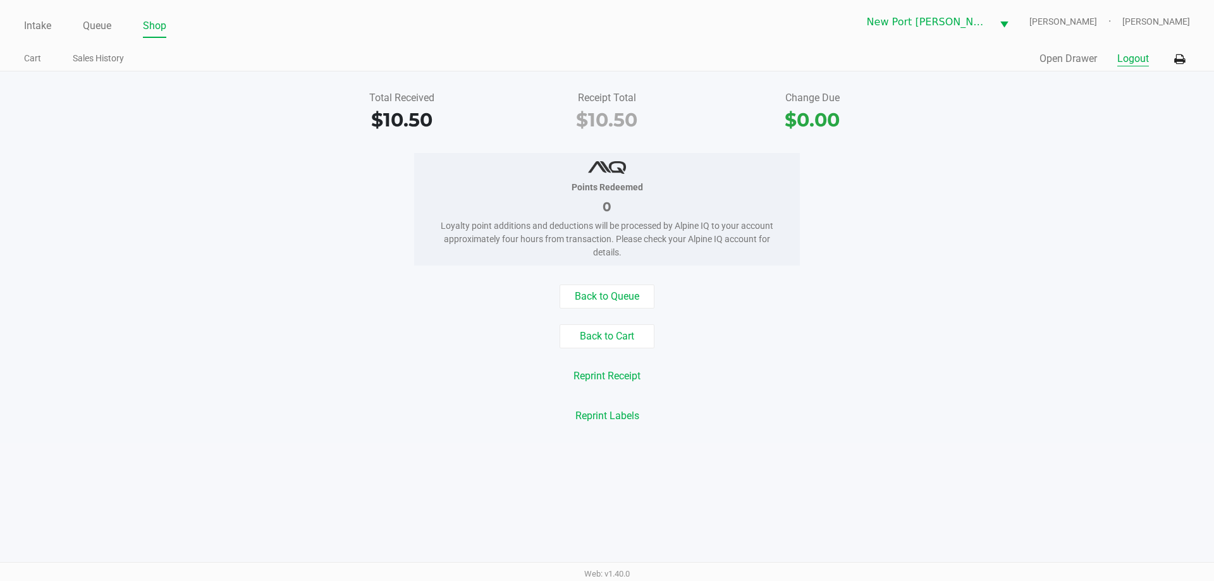
click at [1131, 64] on button "Logout" at bounding box center [1133, 58] width 32 height 15
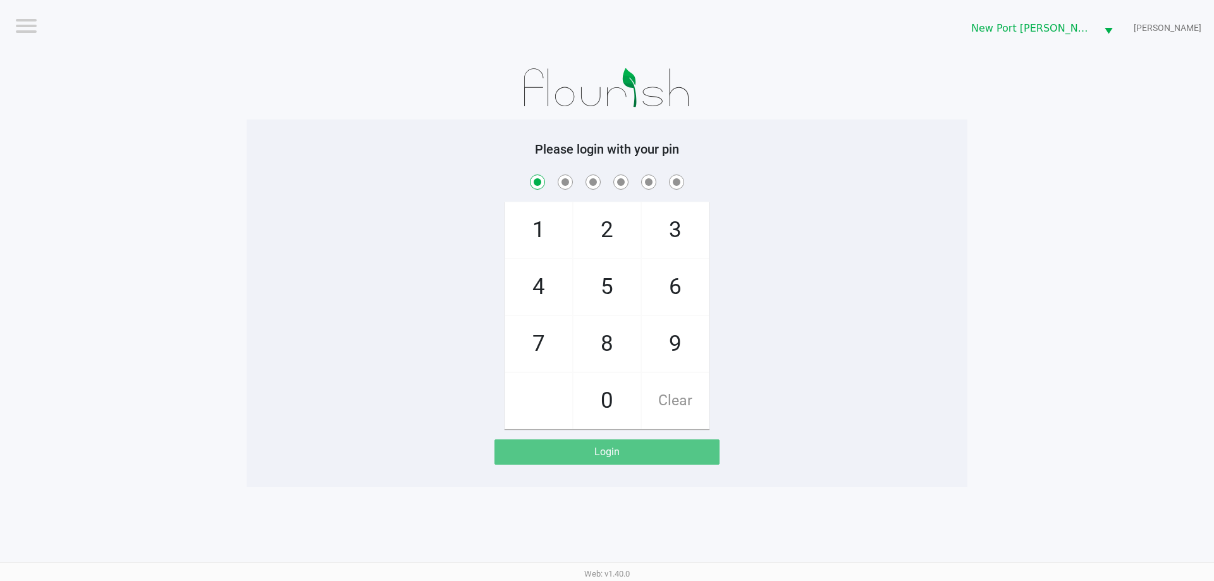
checkbox input "true"
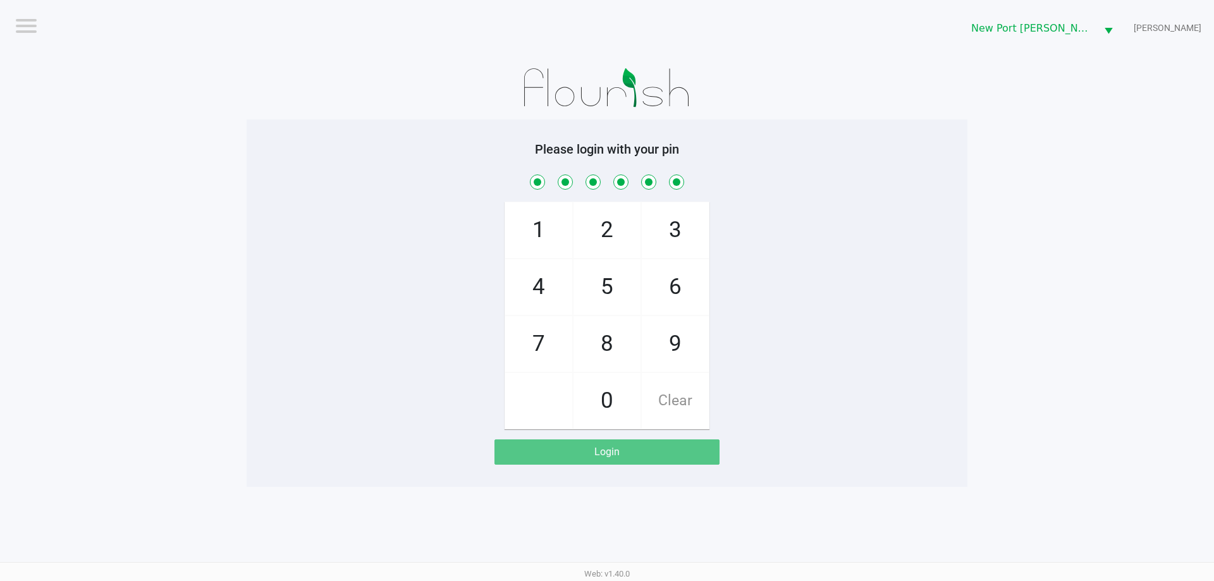
checkbox input "true"
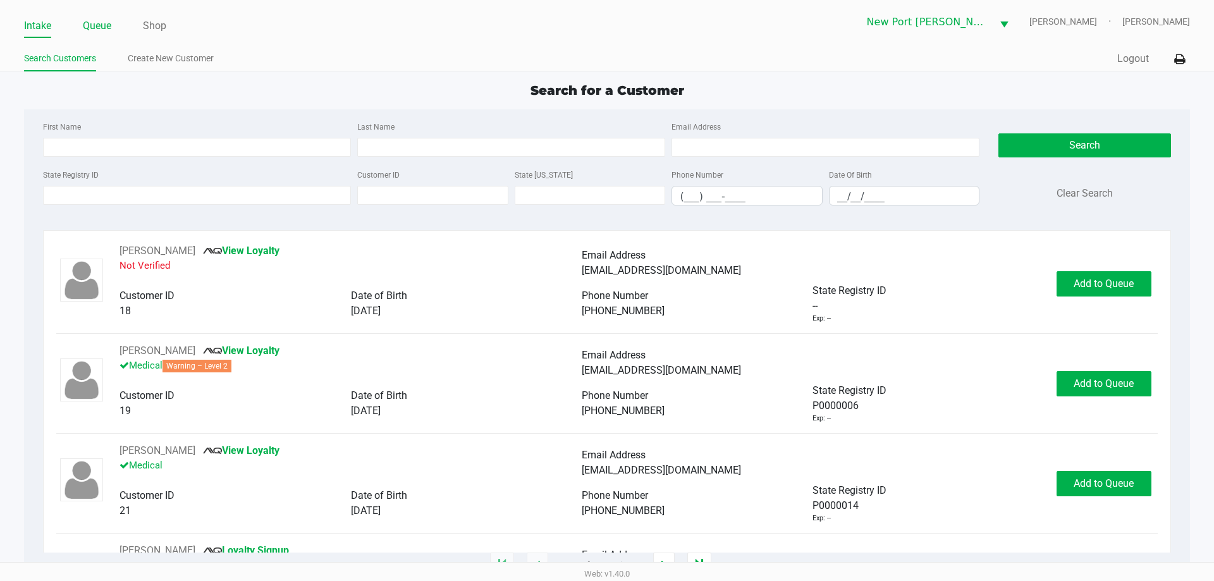
click at [92, 26] on link "Queue" at bounding box center [97, 26] width 28 height 18
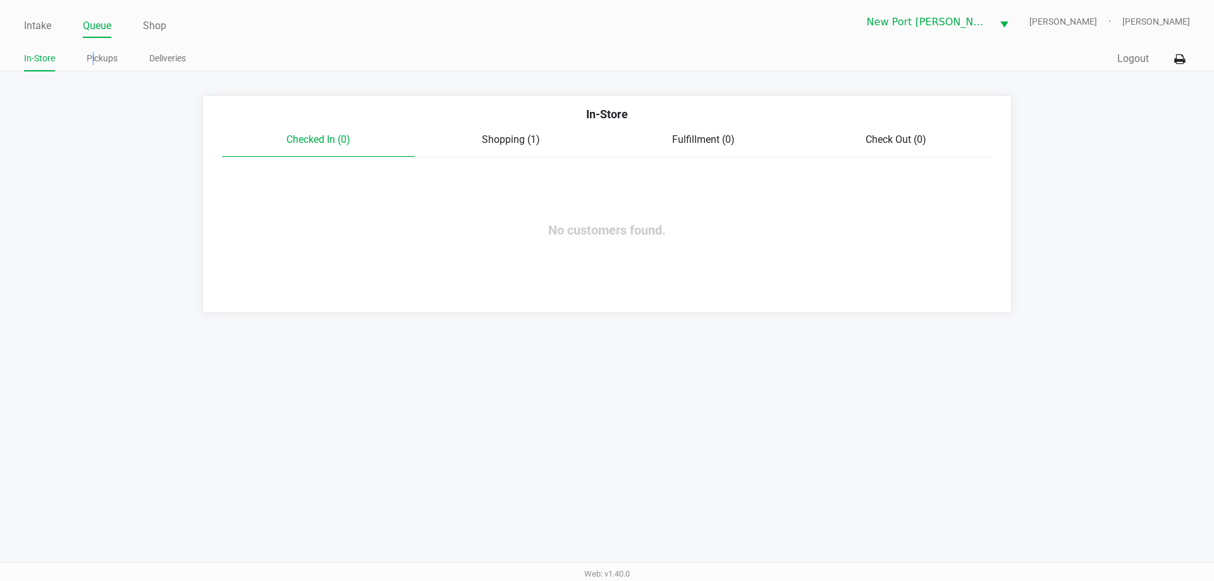
drag, startPoint x: 92, startPoint y: 63, endPoint x: 122, endPoint y: 75, distance: 31.8
click at [96, 63] on link "Pickups" at bounding box center [102, 59] width 31 height 16
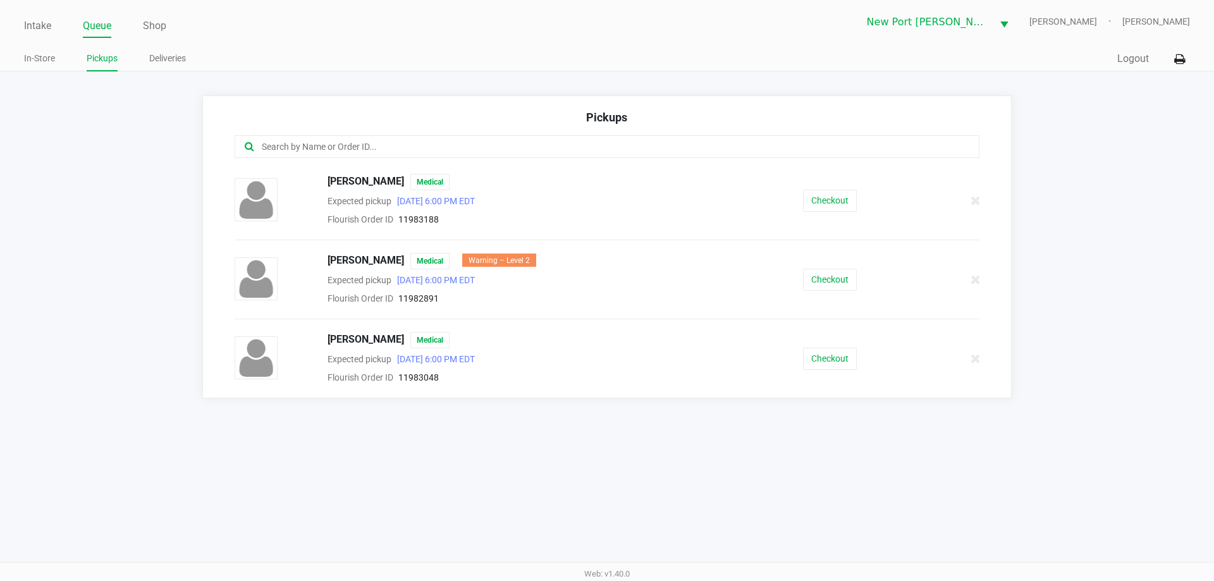
click at [124, 211] on app-pickups "Pickups [PERSON_NAME] Medical Expected pickup [DATE] 6:00 PM EDT Flourish Order…" at bounding box center [607, 246] width 1214 height 303
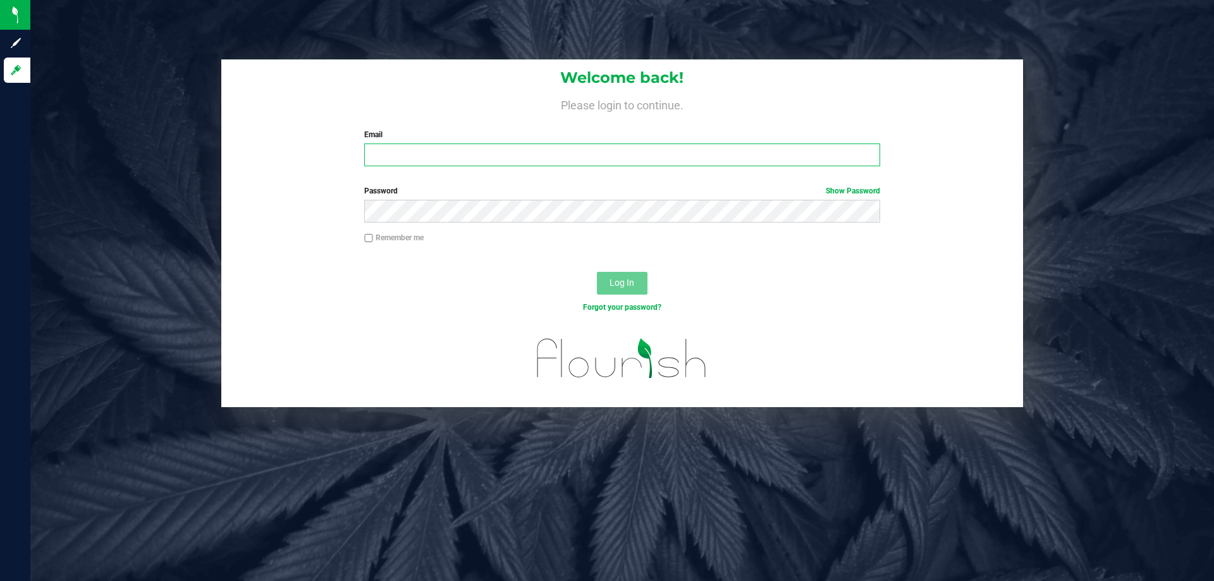
click at [396, 159] on input "Email" at bounding box center [621, 155] width 515 height 23
click at [427, 158] on input "Lhunter@lvieparallel.com" at bounding box center [621, 155] width 515 height 23
type input "[EMAIL_ADDRESS][DOMAIN_NAME]"
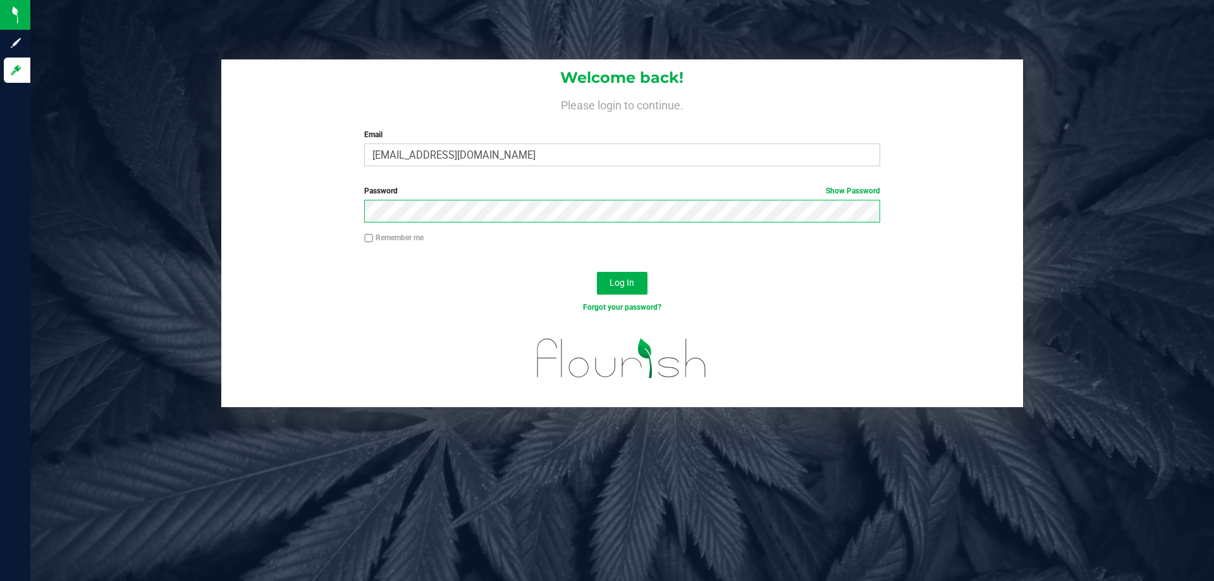
click at [597, 272] on button "Log In" at bounding box center [622, 283] width 51 height 23
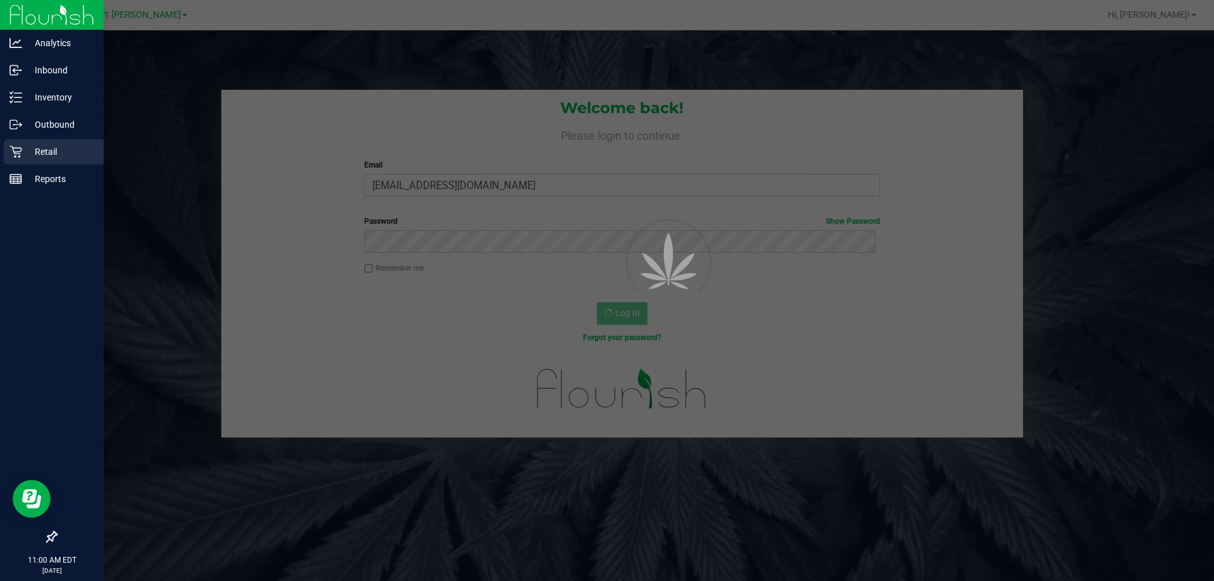
click at [23, 147] on p "Retail" at bounding box center [60, 151] width 76 height 15
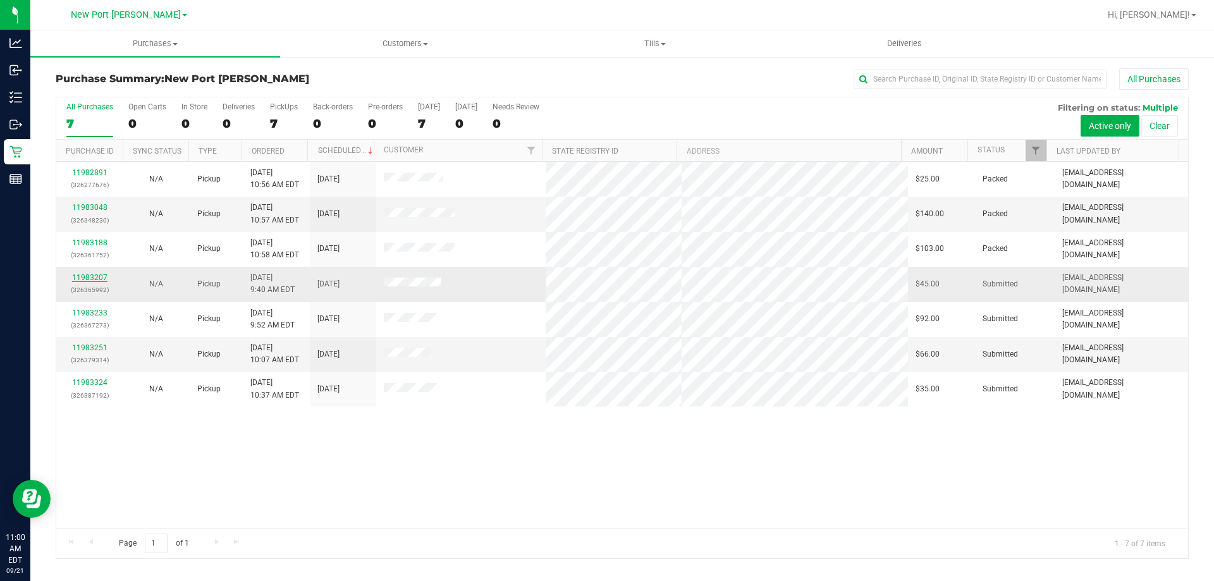
click at [94, 274] on link "11983207" at bounding box center [89, 277] width 35 height 9
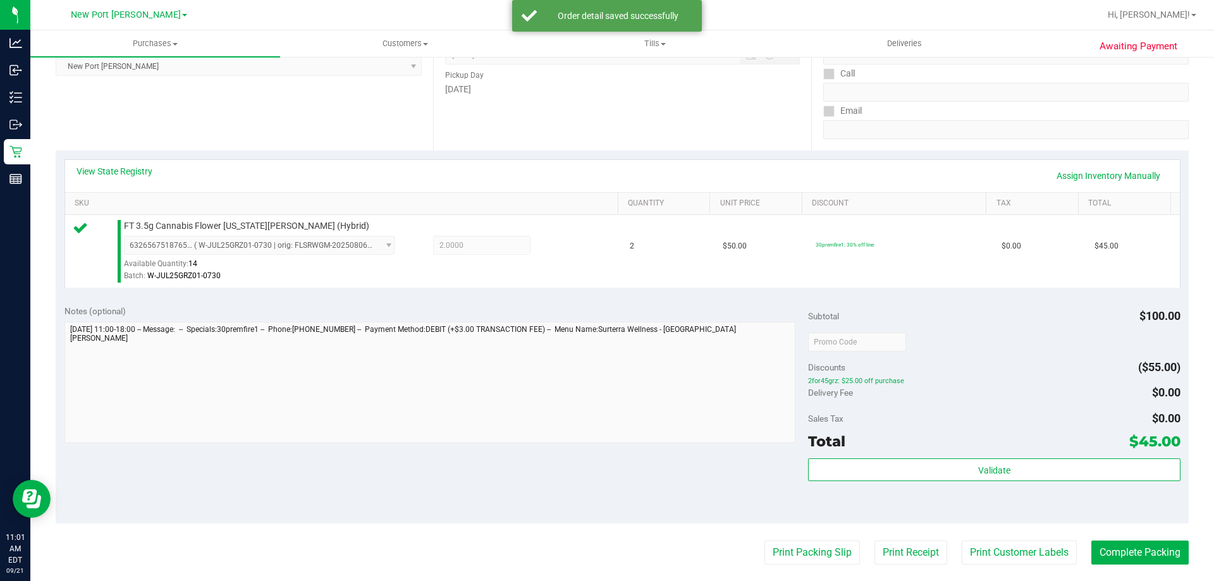
scroll to position [379, 0]
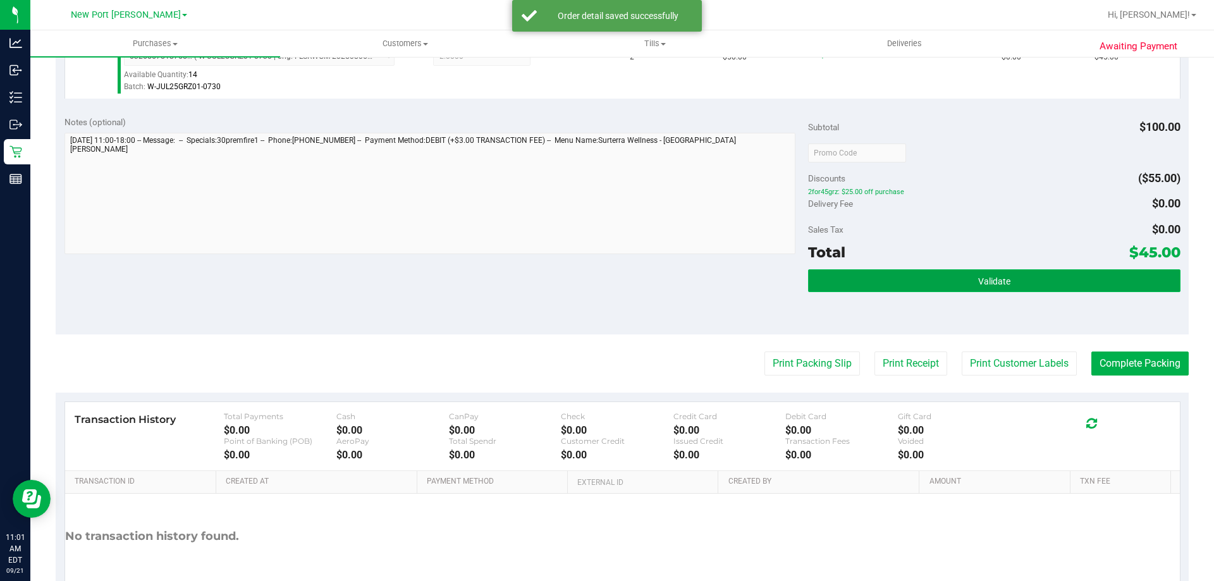
click at [1004, 285] on button "Validate" at bounding box center [994, 280] width 372 height 23
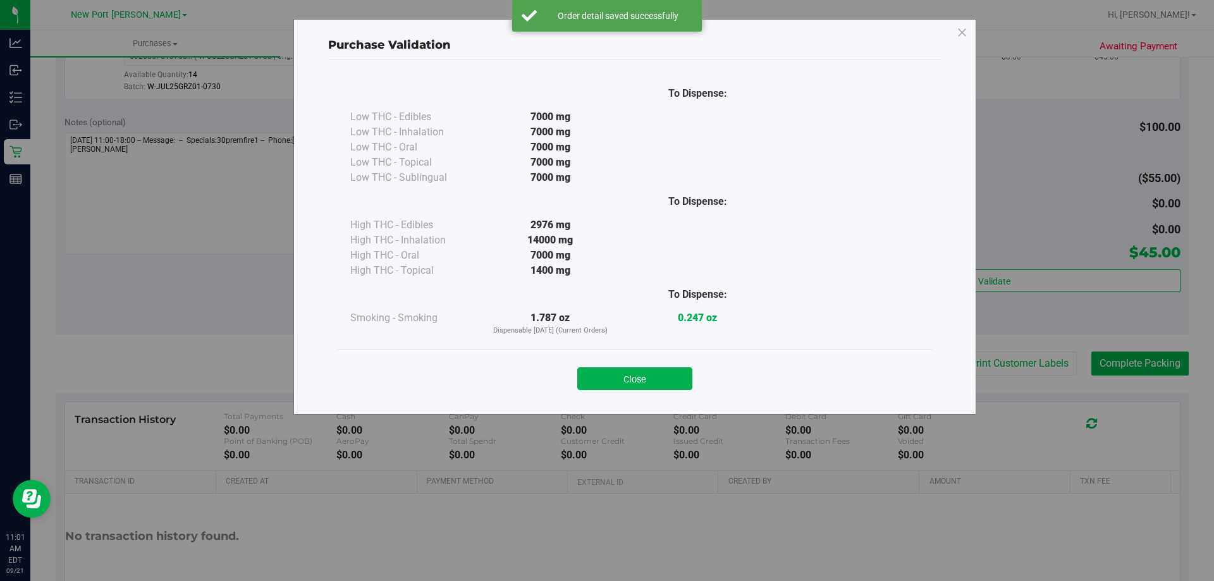
drag, startPoint x: 653, startPoint y: 381, endPoint x: 696, endPoint y: 381, distance: 43.0
click at [654, 381] on button "Close" at bounding box center [634, 378] width 115 height 23
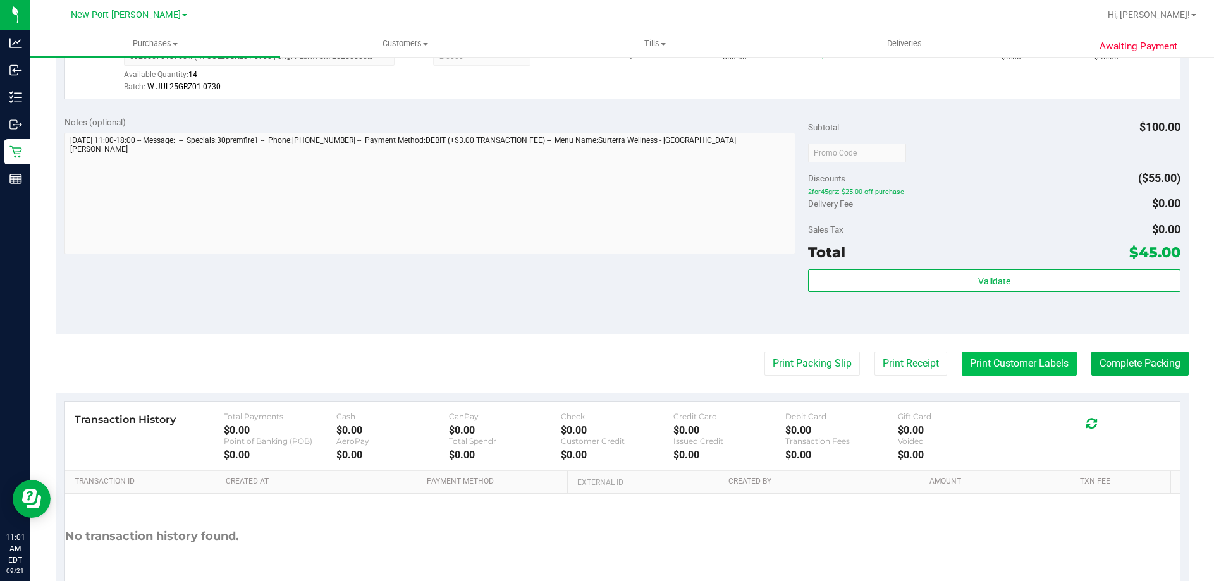
click at [983, 365] on button "Print Customer Labels" at bounding box center [1019, 364] width 115 height 24
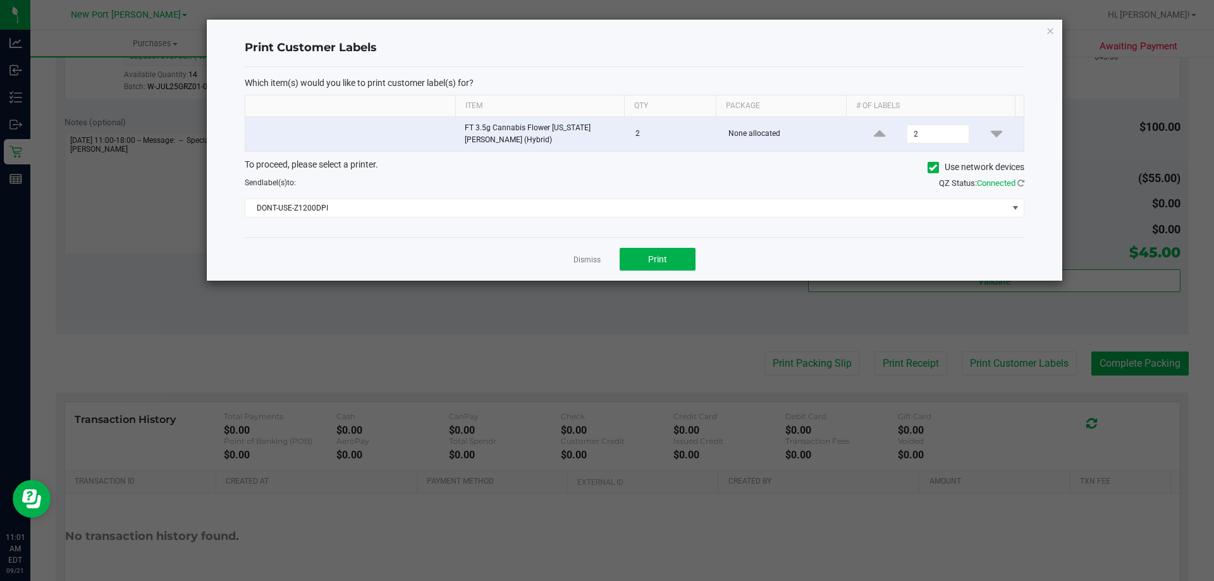
click at [601, 195] on div "To proceed, please select a printer. Use network devices Send label(s) to: QZ S…" at bounding box center [635, 188] width 780 height 60
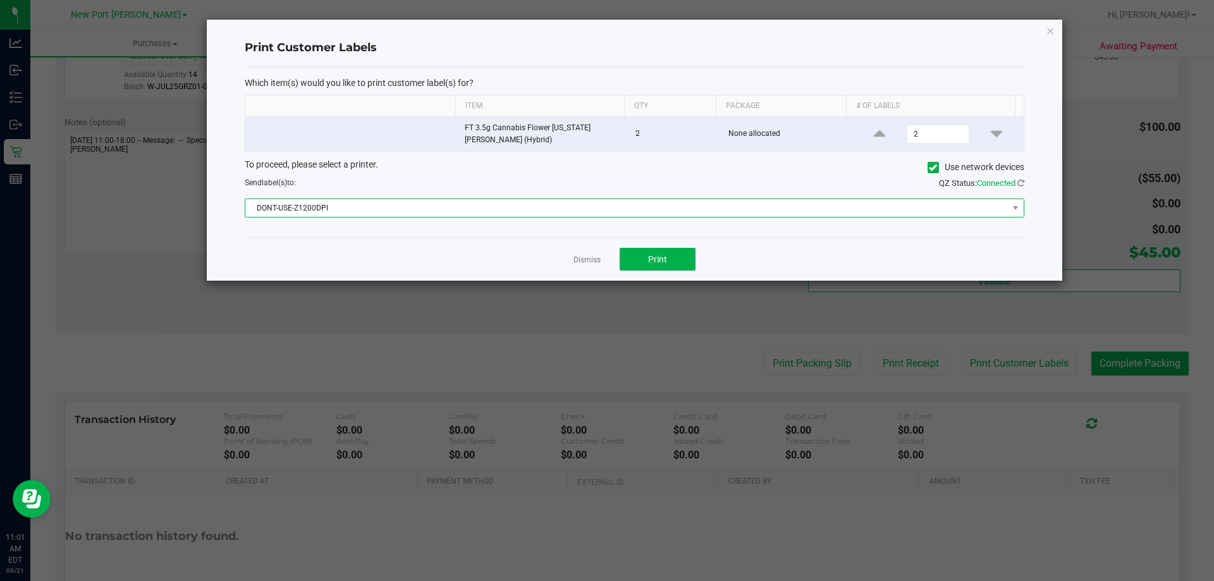
click at [600, 203] on span "DONT-USE-Z1200DPI" at bounding box center [626, 208] width 763 height 18
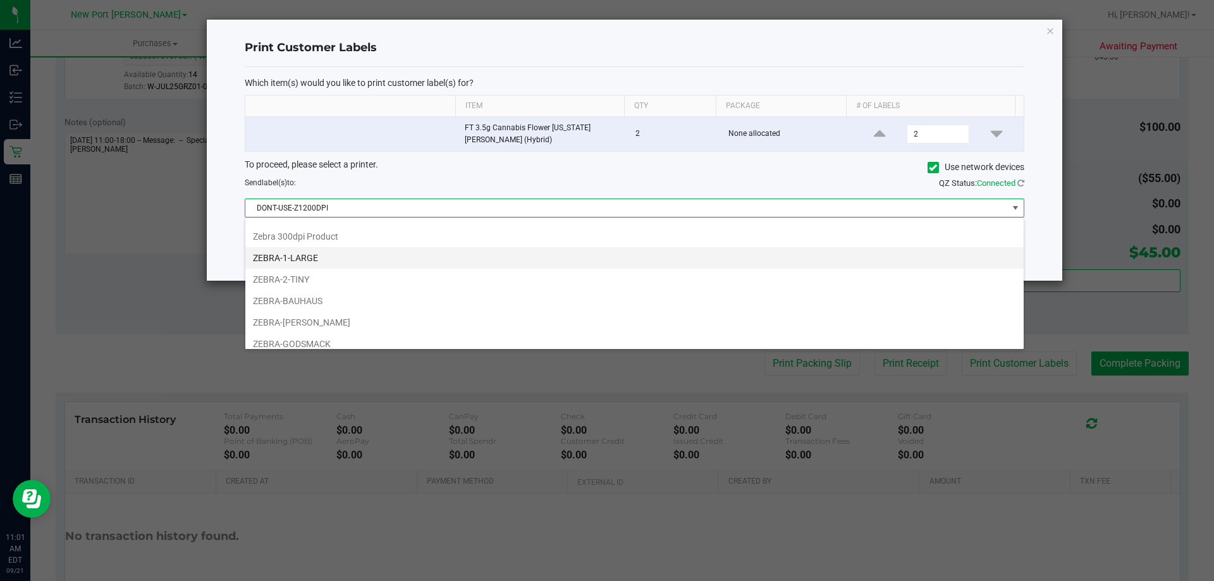
scroll to position [110, 0]
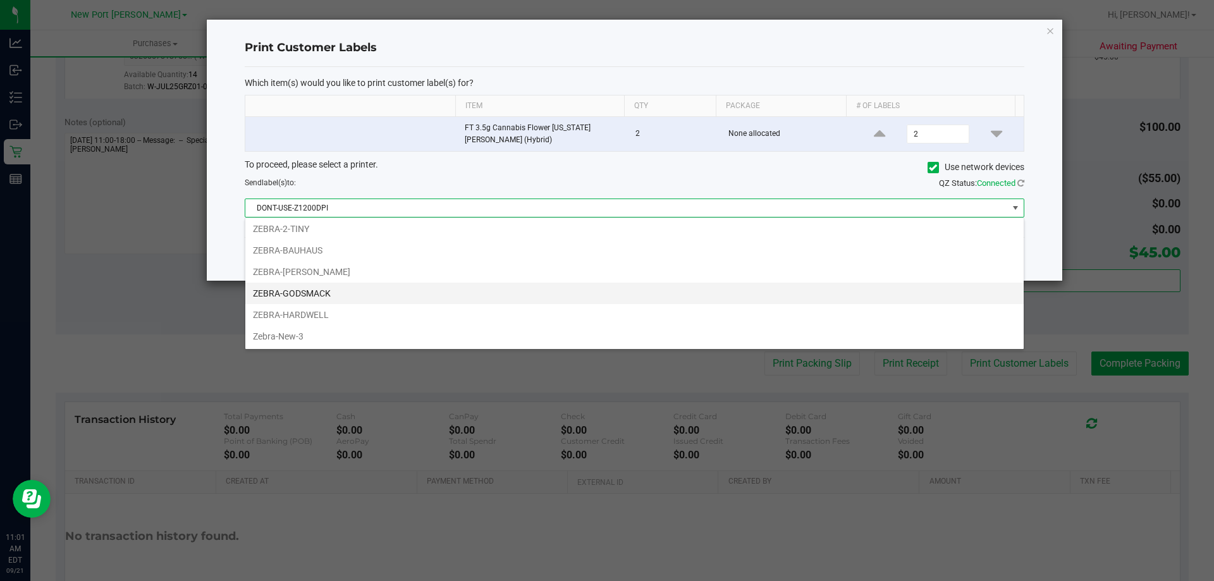
click at [324, 285] on li "ZEBRA-GODSMACK" at bounding box center [634, 293] width 778 height 21
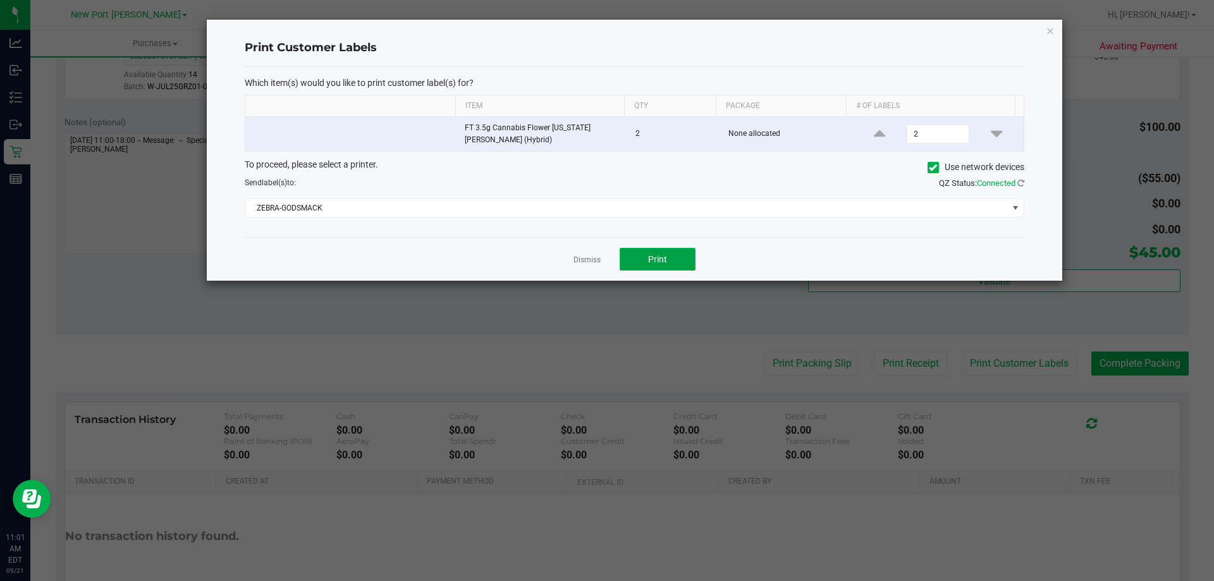
click at [675, 256] on button "Print" at bounding box center [658, 259] width 76 height 23
click at [593, 264] on link "Dismiss" at bounding box center [587, 260] width 27 height 11
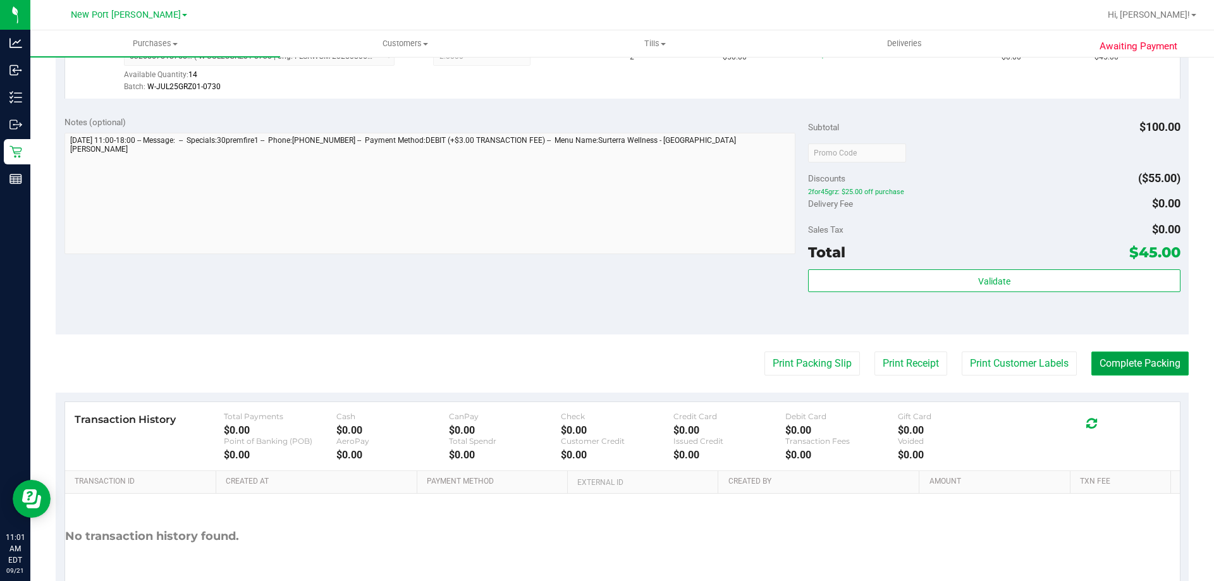
click at [1091, 360] on button "Complete Packing" at bounding box center [1139, 364] width 97 height 24
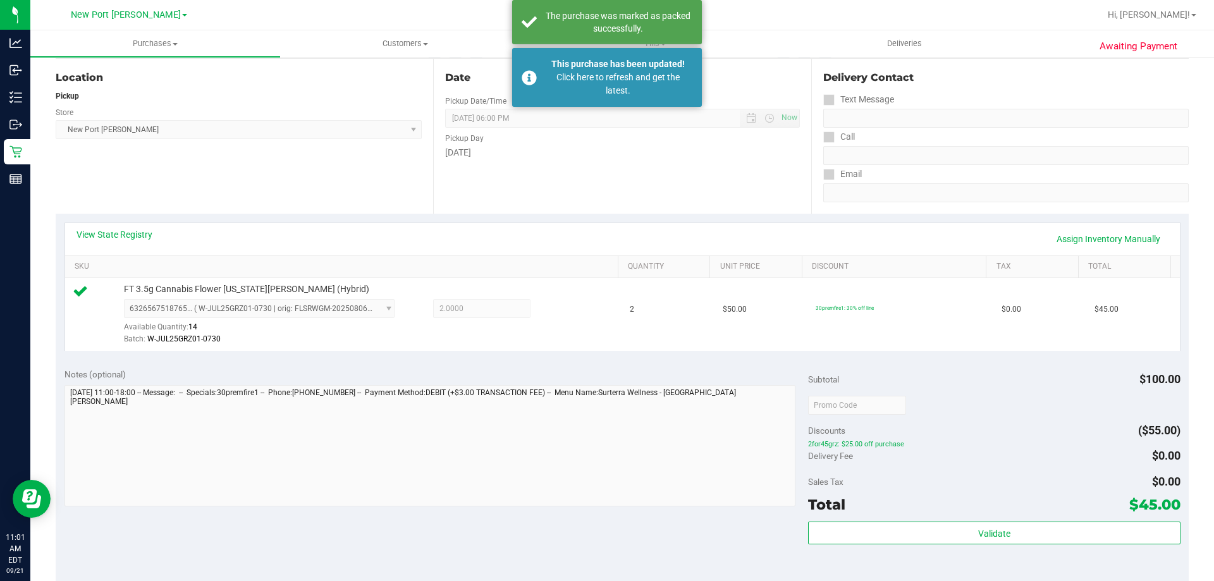
scroll to position [126, 0]
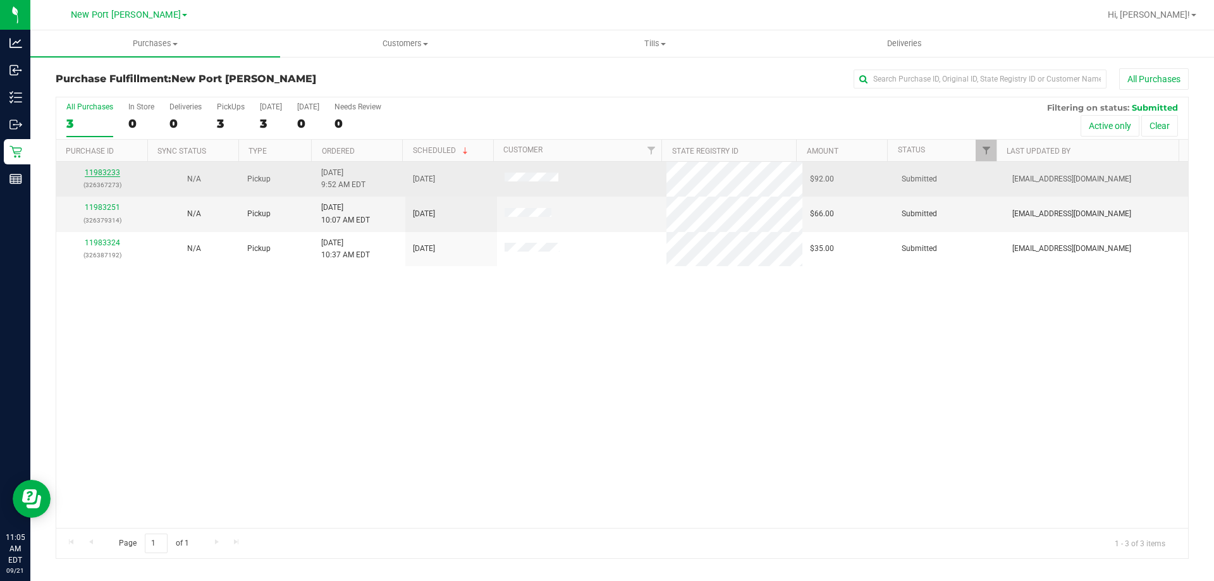
click at [116, 174] on link "11983233" at bounding box center [102, 172] width 35 height 9
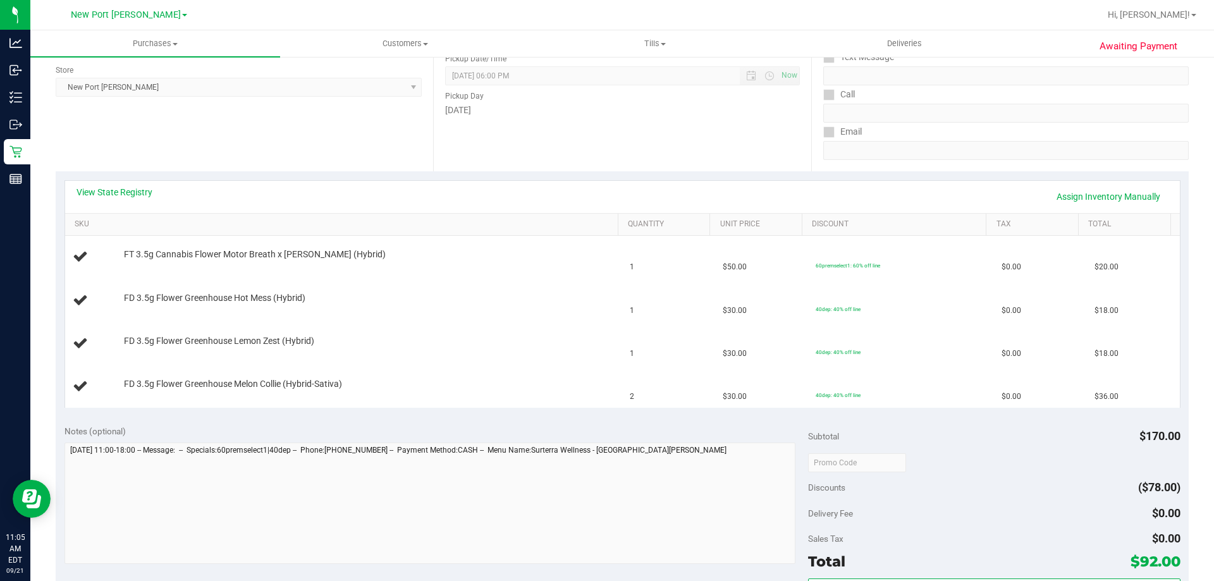
scroll to position [253, 0]
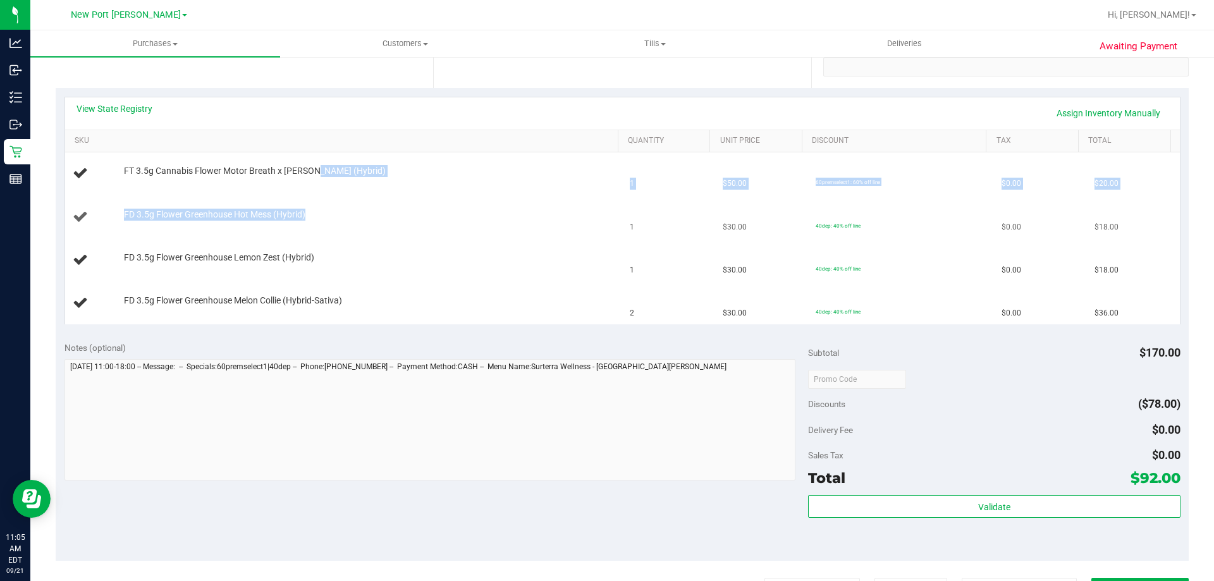
drag, startPoint x: 312, startPoint y: 166, endPoint x: 505, endPoint y: 223, distance: 200.7
click at [505, 223] on tbody "FT 3.5g Cannabis Flower Motor Breath x Mike Larry (Hybrid) 1 $50.00 60premselec…" at bounding box center [622, 238] width 1115 height 172
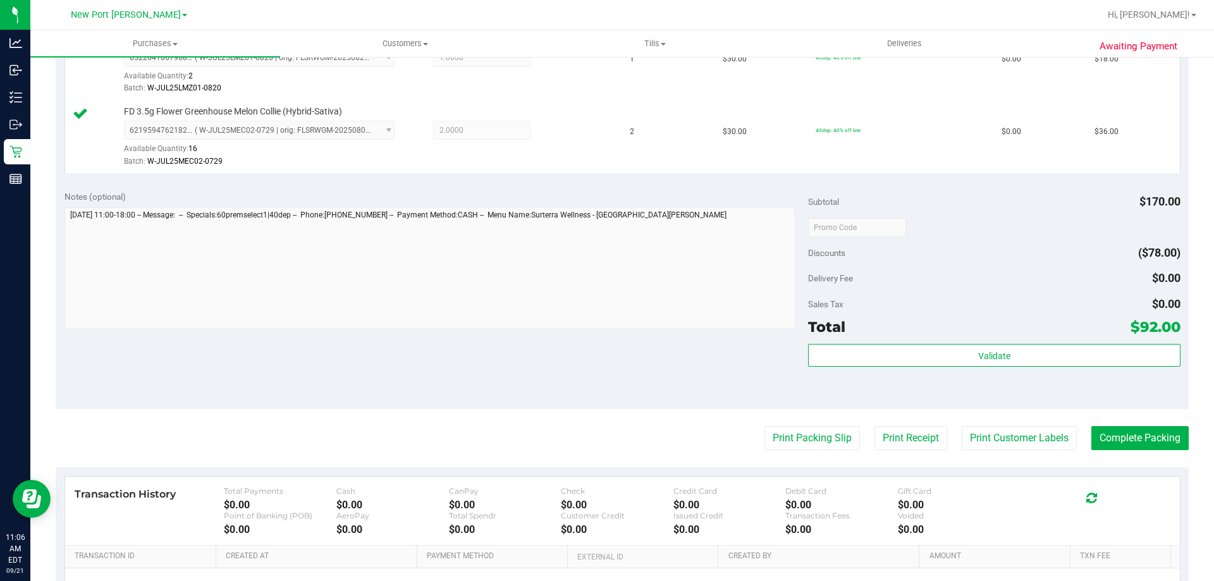
scroll to position [672, 0]
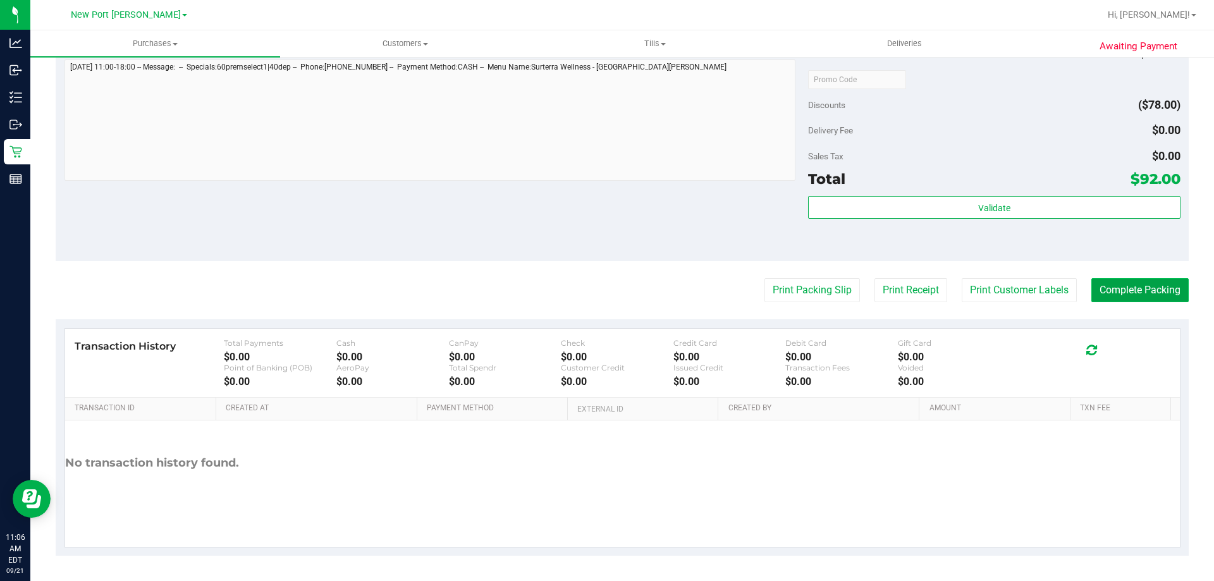
click at [1133, 300] on button "Complete Packing" at bounding box center [1139, 290] width 97 height 24
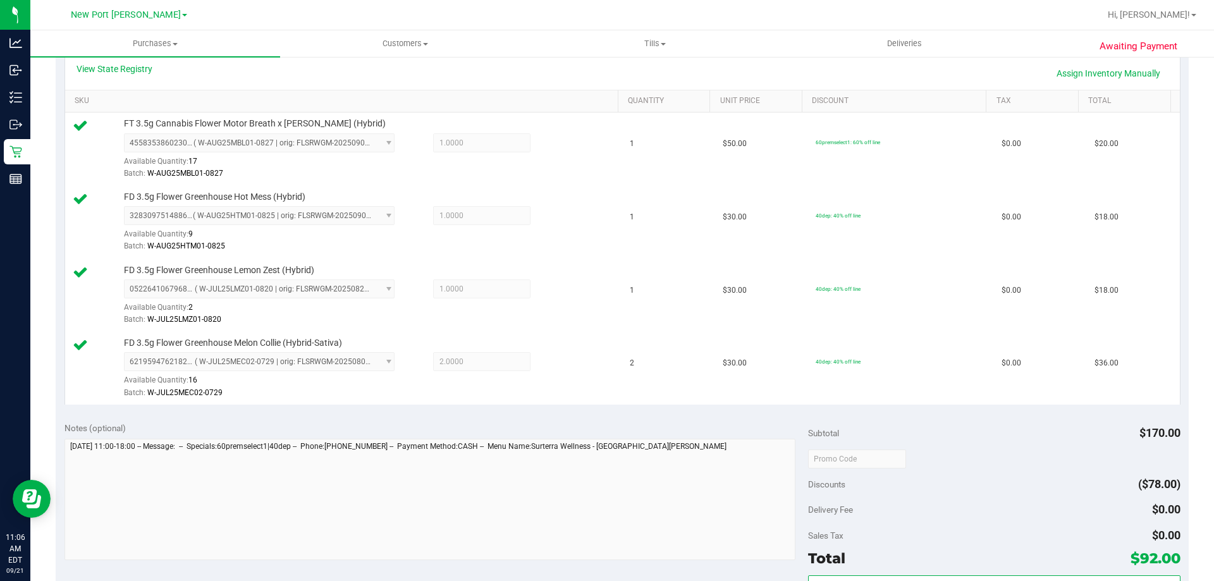
scroll to position [0, 0]
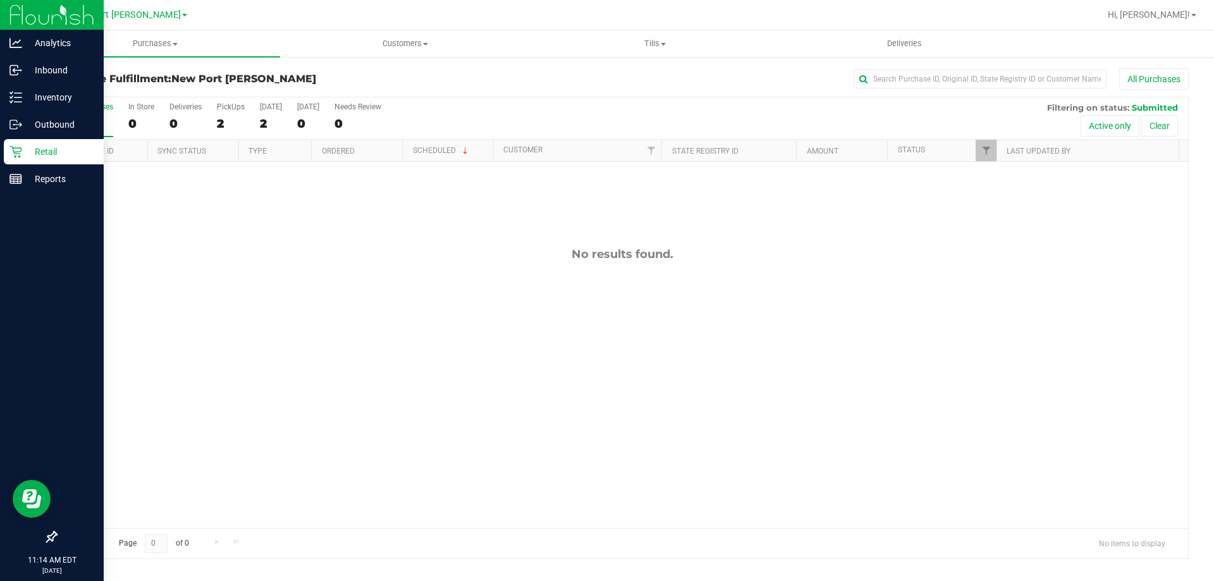
click at [9, 154] on div "Retail" at bounding box center [54, 151] width 100 height 25
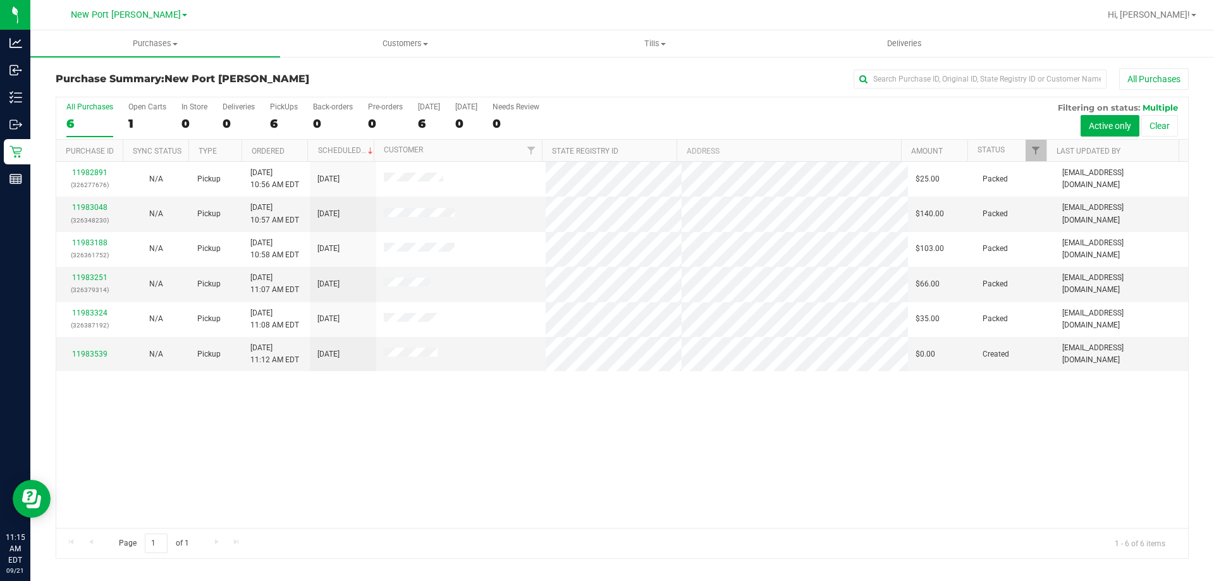
click at [323, 497] on div "11982891 (326277676) N/A Pickup 9/21/2025 10:56 AM EDT 9/21/2025 $25.00 Packed …" at bounding box center [622, 345] width 1132 height 366
